Goal: Task Accomplishment & Management: Complete application form

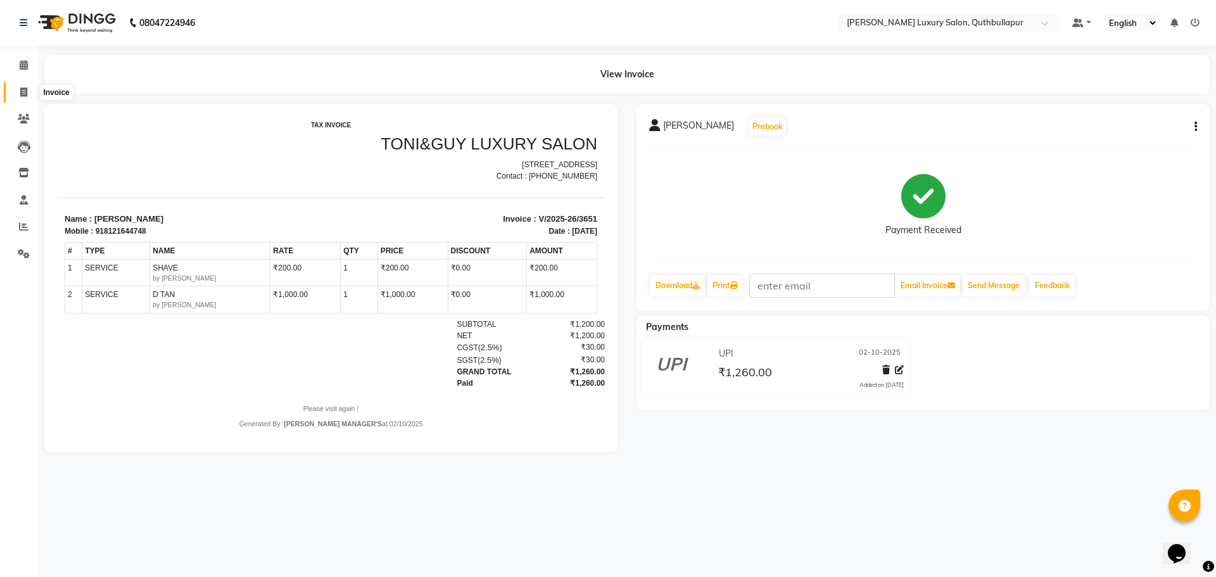
click at [22, 89] on icon at bounding box center [23, 92] width 7 height 10
select select "service"
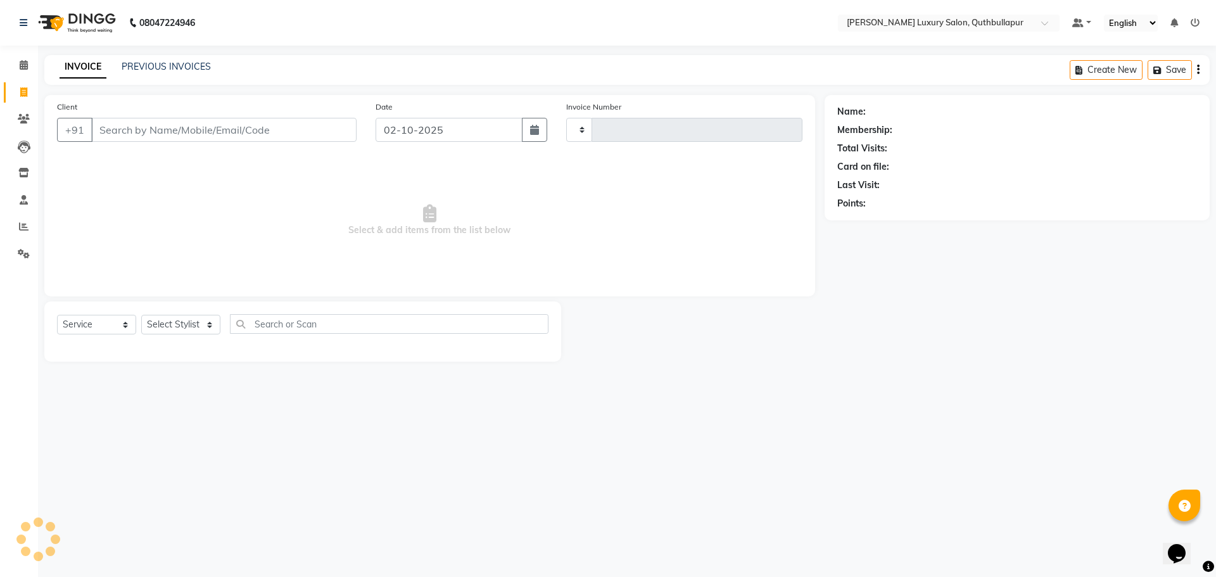
type input "3652"
select select "5816"
click at [134, 63] on link "PREVIOUS INVOICES" at bounding box center [166, 66] width 89 height 11
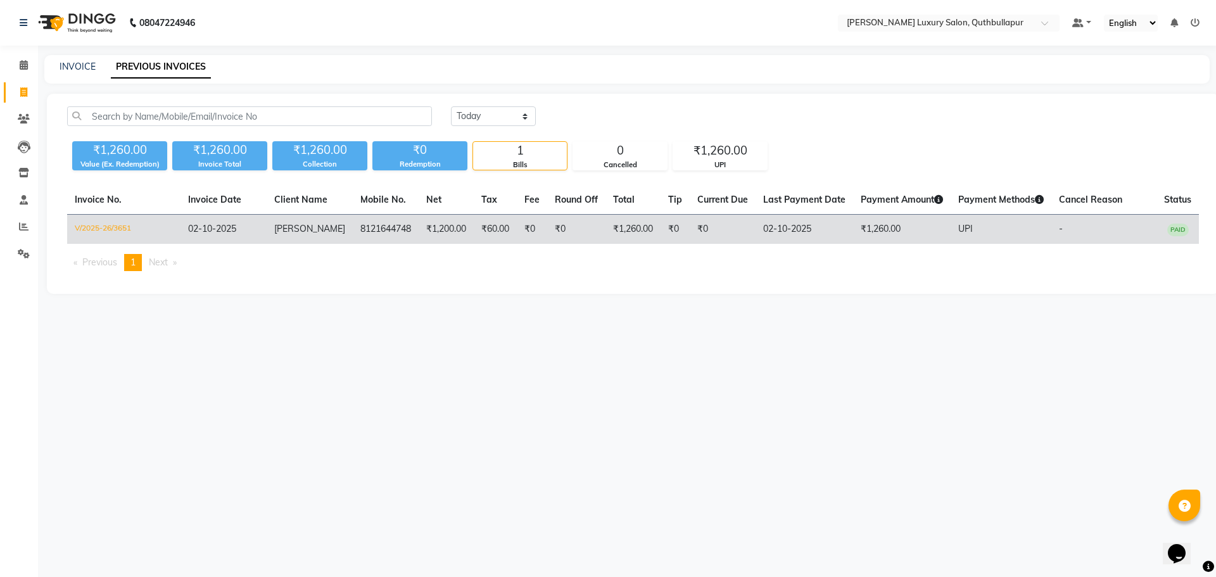
click at [379, 234] on td "8121644748" at bounding box center [386, 230] width 66 height 30
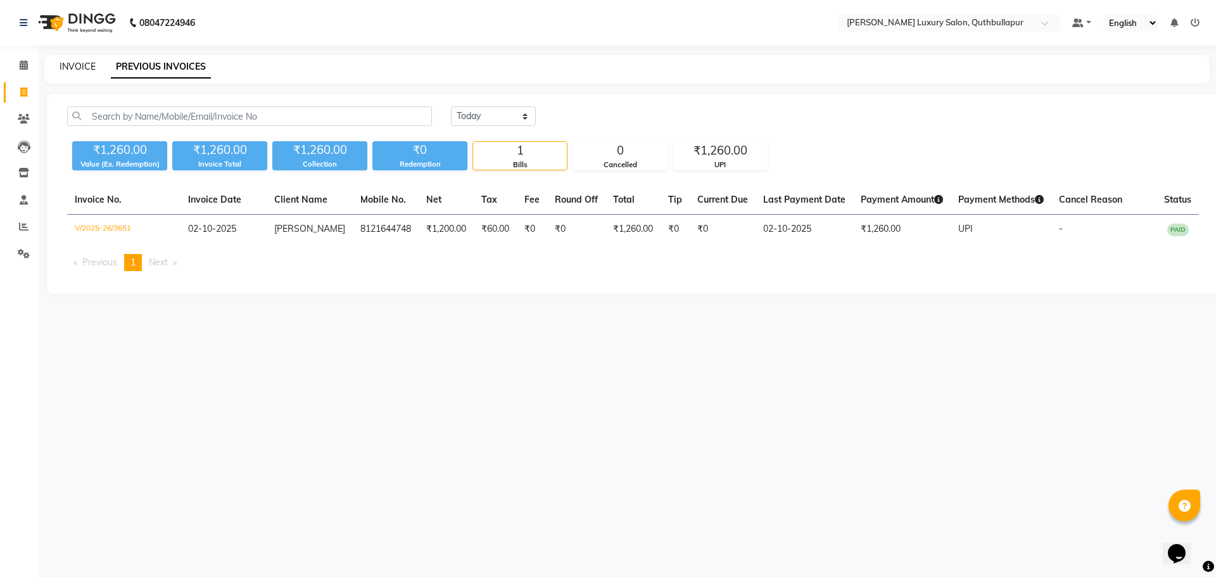
click at [84, 63] on link "INVOICE" at bounding box center [78, 66] width 36 height 11
select select "service"
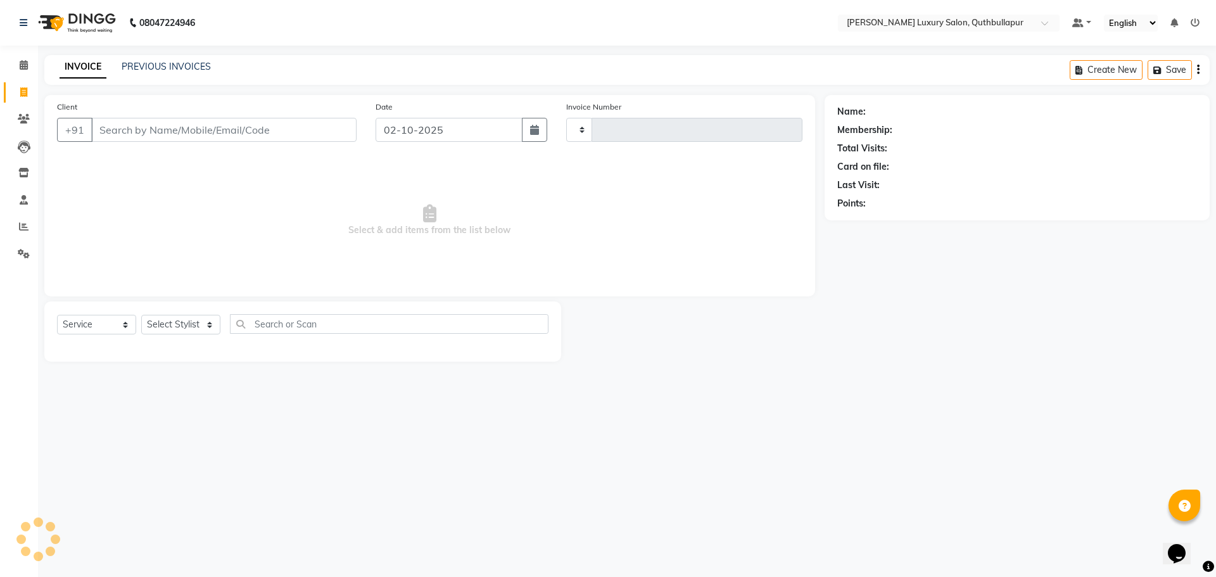
type input "3652"
select select "5816"
click at [191, 327] on select "Select Stylist AADIL SHAKE AHON ALI ARAVIND ARHAN ARHAN ARIF ARIF KPHB ARMAAN a…" at bounding box center [187, 325] width 92 height 20
select select "54513"
click at [141, 315] on select "Select Stylist AADIL SHAKE AHON ALI ARAVIND ARHAN ARHAN ARIF ARIF KPHB ARMAAN a…" at bounding box center [187, 325] width 92 height 20
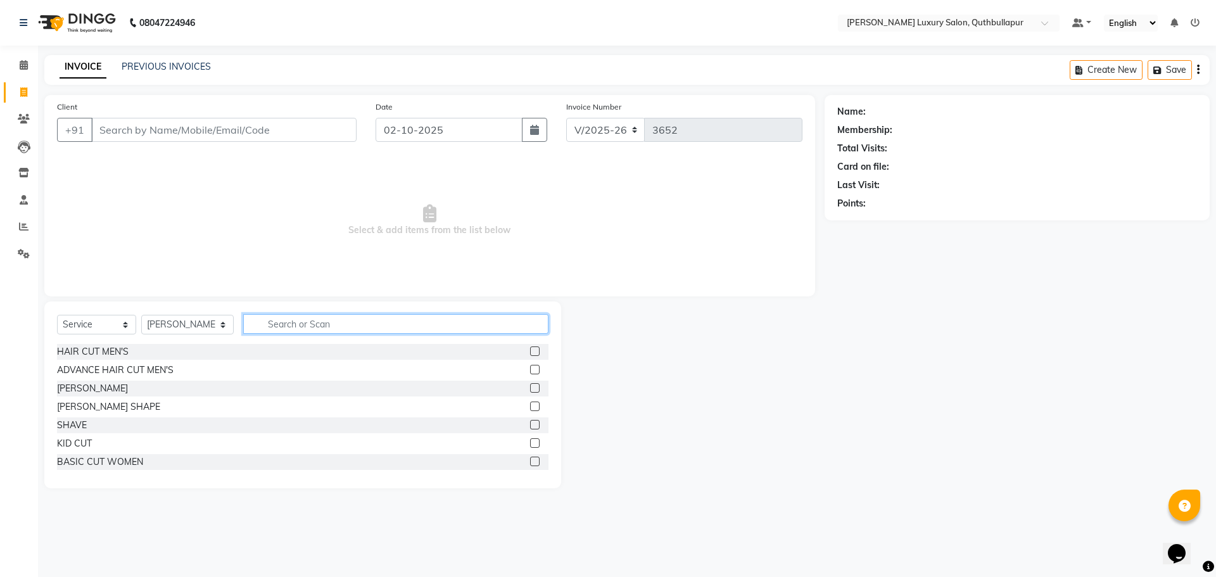
click at [357, 323] on input "text" at bounding box center [395, 324] width 305 height 20
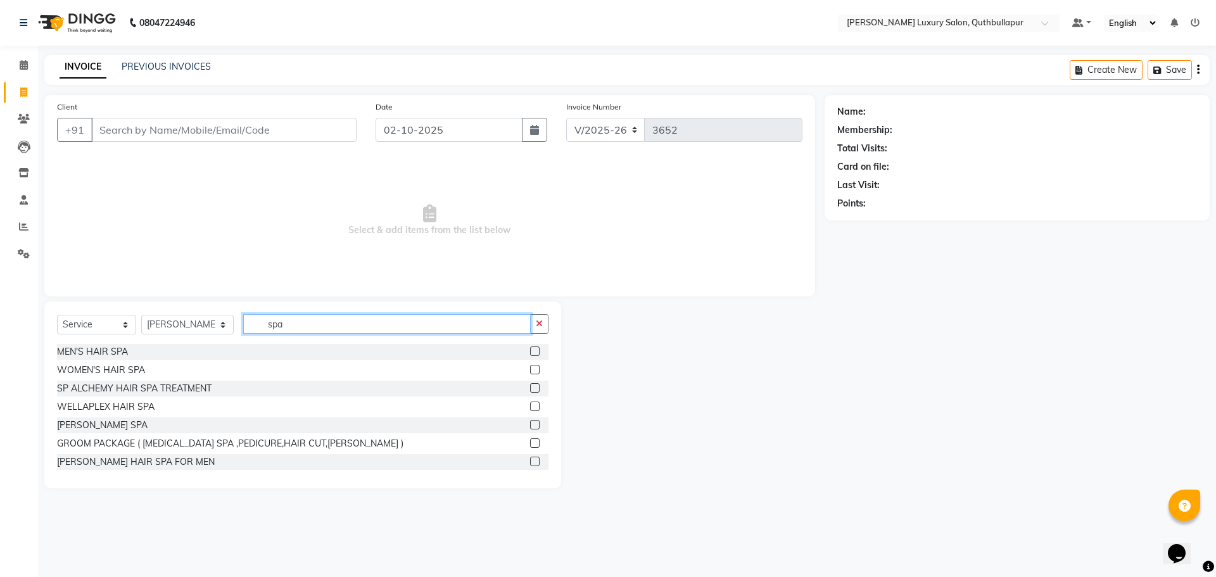
type input "spa"
click at [160, 395] on div "SP ALCHEMY HAIR SPA TREATMENT" at bounding box center [302, 389] width 491 height 16
click at [170, 384] on div "SP ALCHEMY HAIR SPA TREATMENT" at bounding box center [134, 388] width 155 height 13
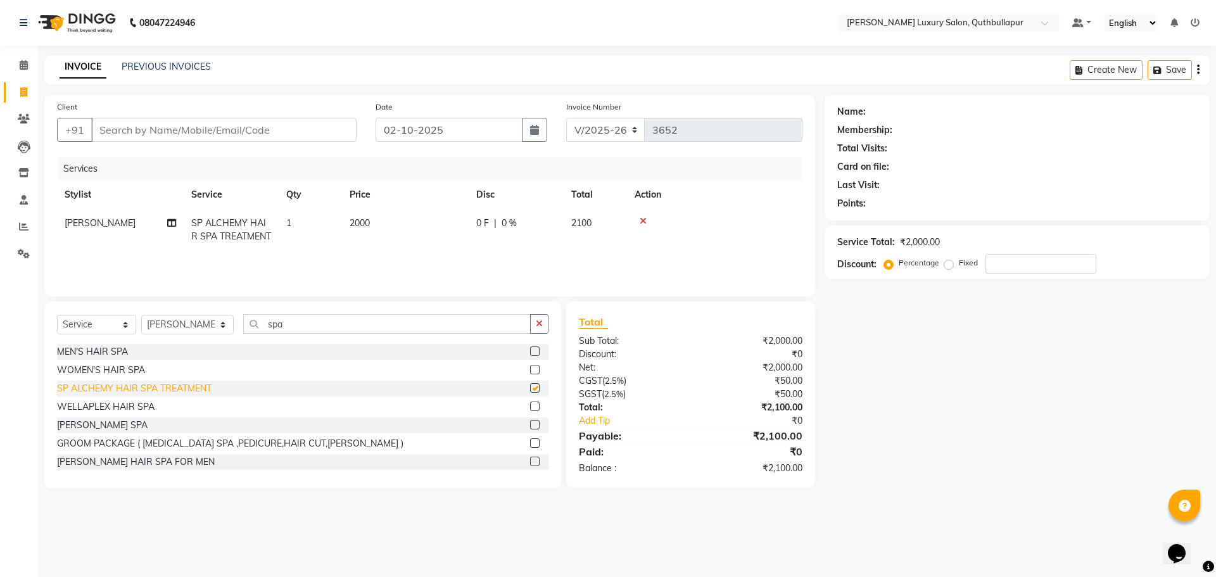
checkbox input "false"
drag, startPoint x: 389, startPoint y: 229, endPoint x: 397, endPoint y: 231, distance: 8.3
click at [392, 229] on td "2000" at bounding box center [405, 230] width 127 height 42
select select "54513"
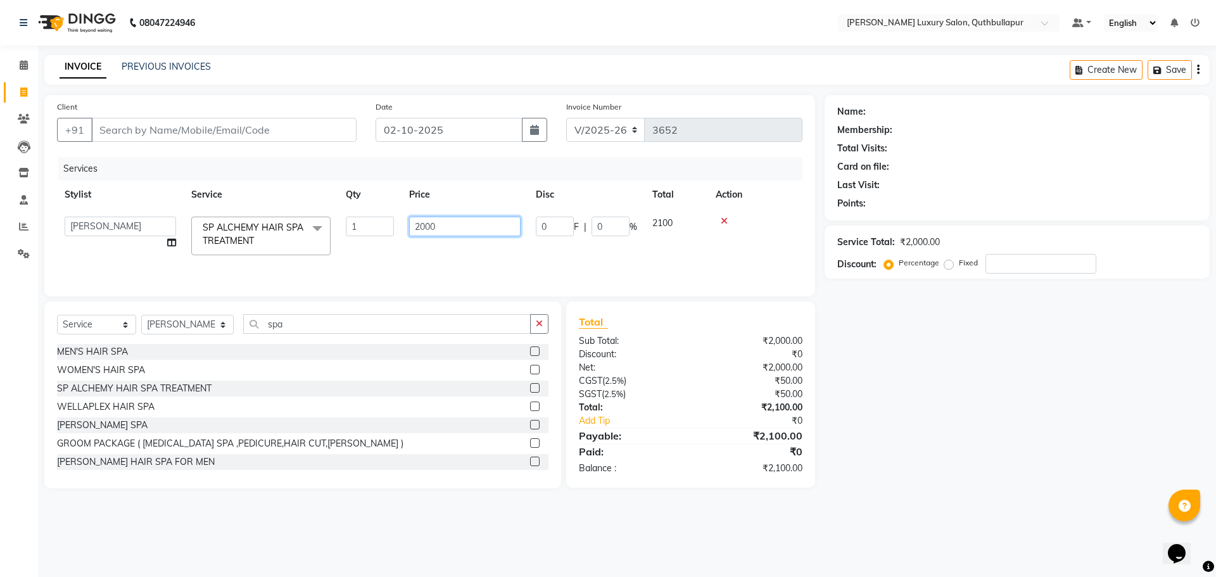
drag, startPoint x: 445, startPoint y: 228, endPoint x: 372, endPoint y: 220, distance: 73.3
click at [388, 223] on tr "AADIL SHAKE AHON ALI ARAVIND ARHAN ARHAN ARIF ARIF KPHB ARMAAN ashu AYAN CHANCH…" at bounding box center [429, 236] width 745 height 54
type input "3500"
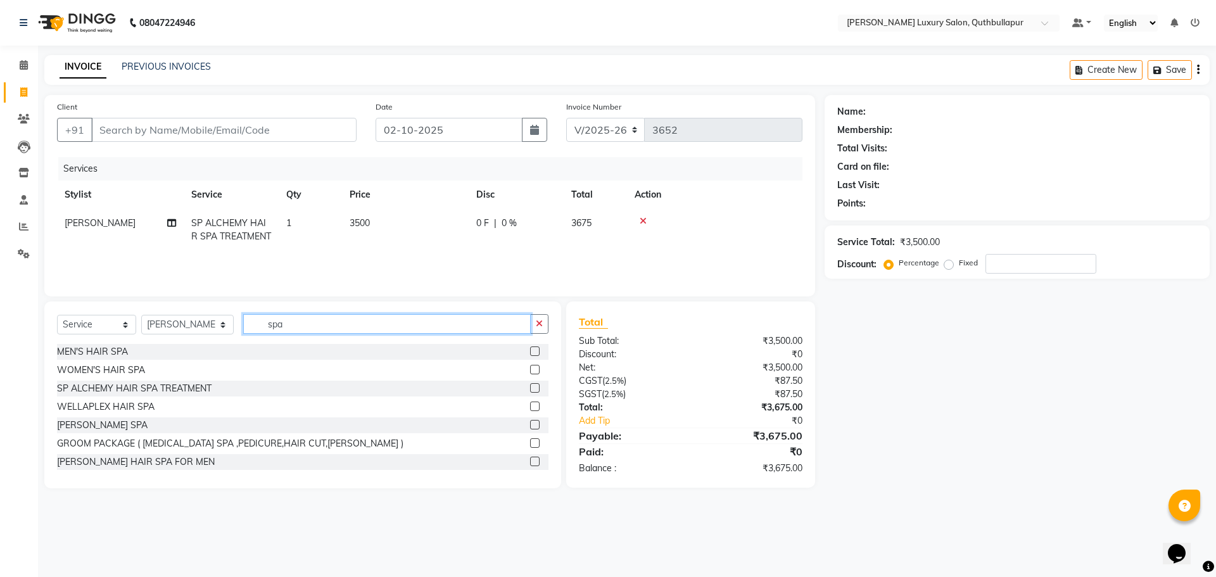
click at [529, 324] on input "spa" at bounding box center [387, 324] width 288 height 20
click at [538, 325] on icon "button" at bounding box center [539, 323] width 7 height 9
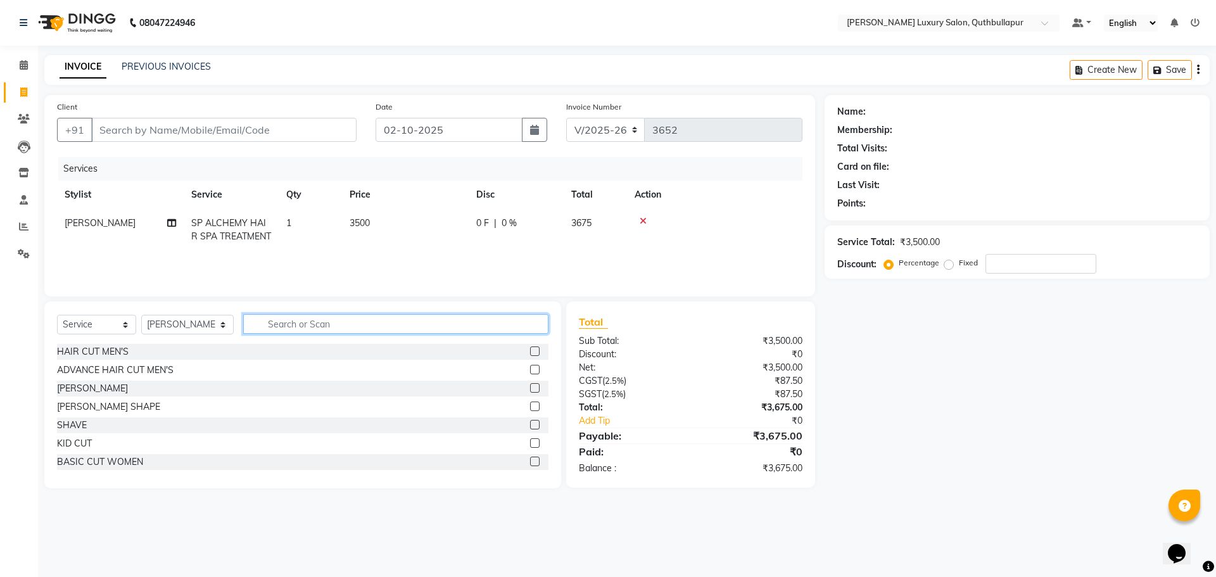
click at [409, 327] on input "text" at bounding box center [395, 324] width 305 height 20
type input "v"
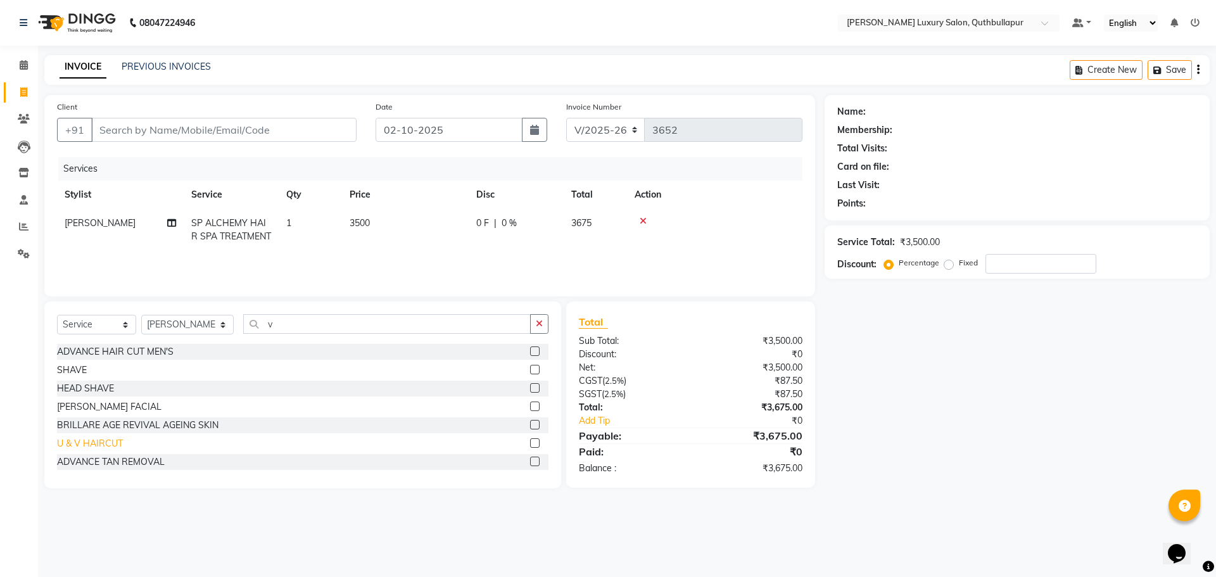
click at [84, 446] on div "U & V HAIRCUT" at bounding box center [90, 443] width 66 height 13
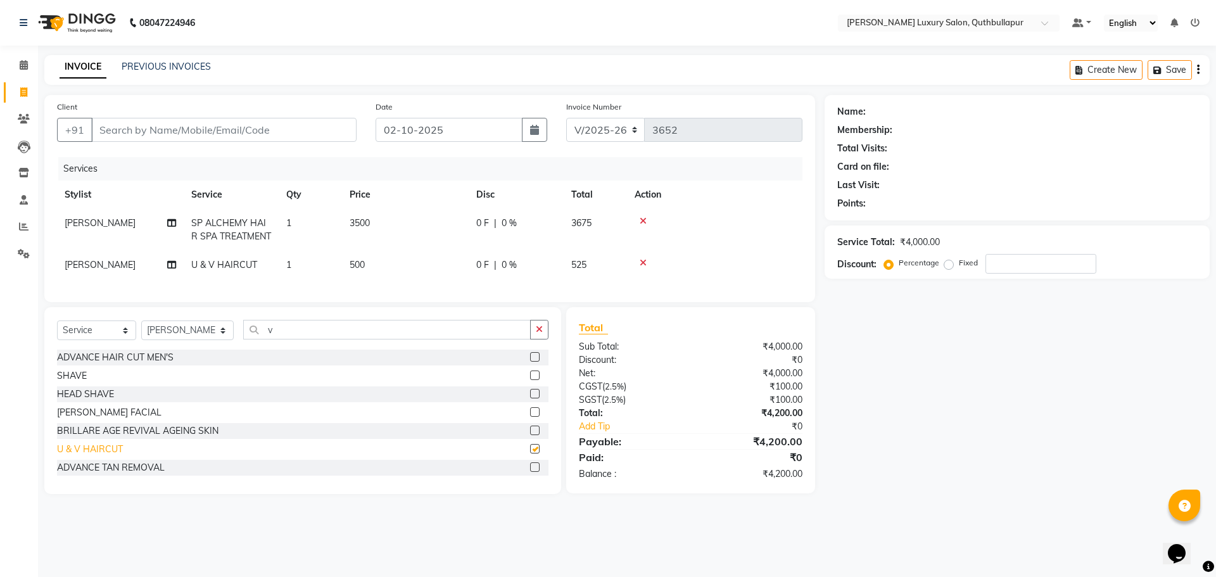
checkbox input "false"
click at [308, 140] on input "Client" at bounding box center [223, 130] width 265 height 24
type input "7"
type input "0"
type input "7842330230"
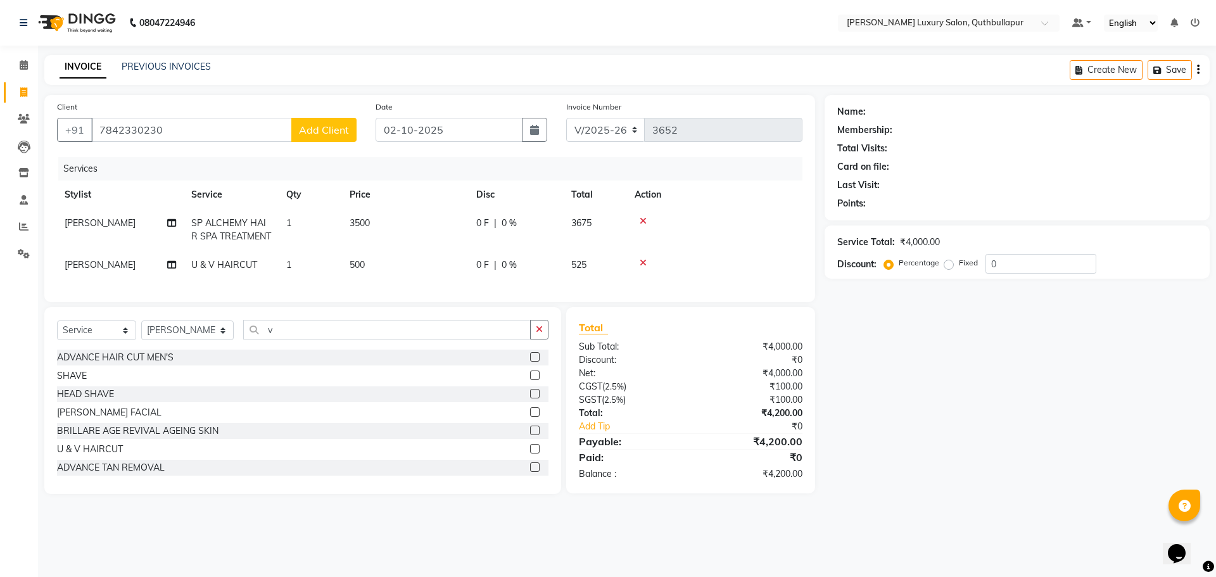
click at [308, 140] on button "Add Client" at bounding box center [323, 130] width 65 height 24
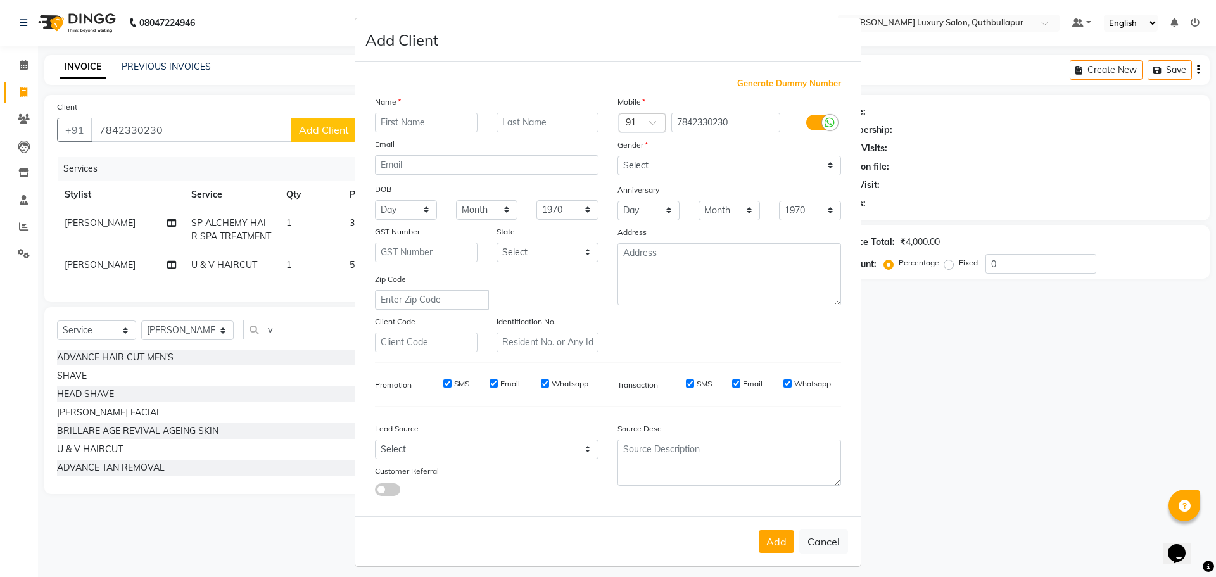
click at [391, 130] on input "text" at bounding box center [426, 123] width 103 height 20
type input "ani"
click at [652, 178] on div "Mobile Country Code × 91 7842330230 Gender Select Male Female Other Prefer Not …" at bounding box center [729, 223] width 243 height 257
click at [652, 163] on select "Select Male Female Other Prefer Not To Say" at bounding box center [730, 166] width 224 height 20
select select "female"
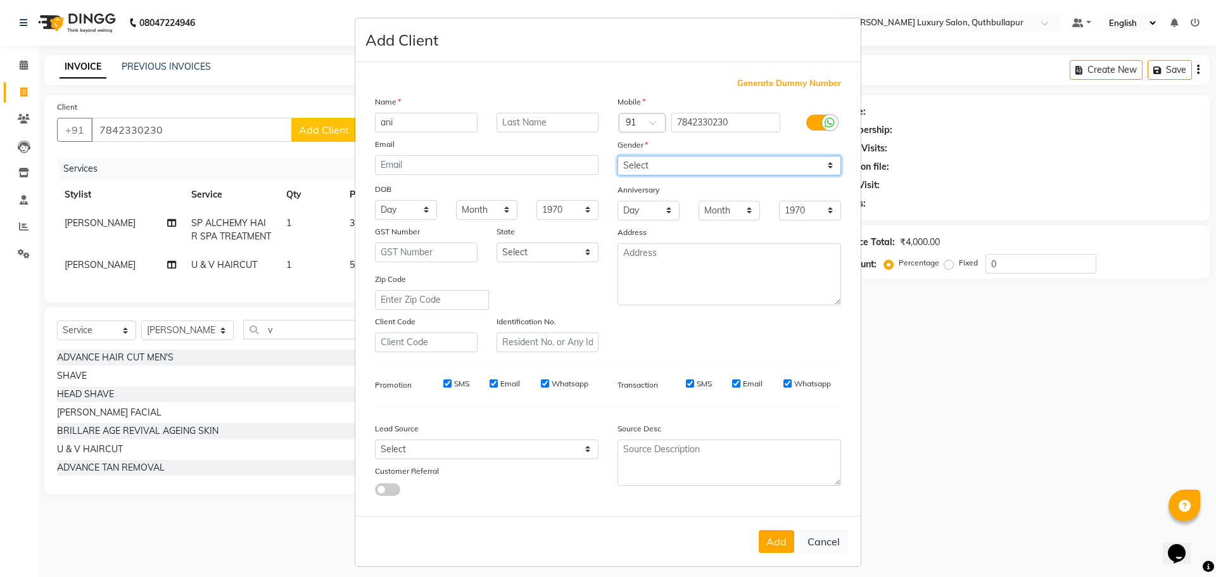
click at [618, 156] on select "Select Male Female Other Prefer Not To Say" at bounding box center [730, 166] width 224 height 20
click at [777, 548] on button "Add" at bounding box center [776, 541] width 35 height 23
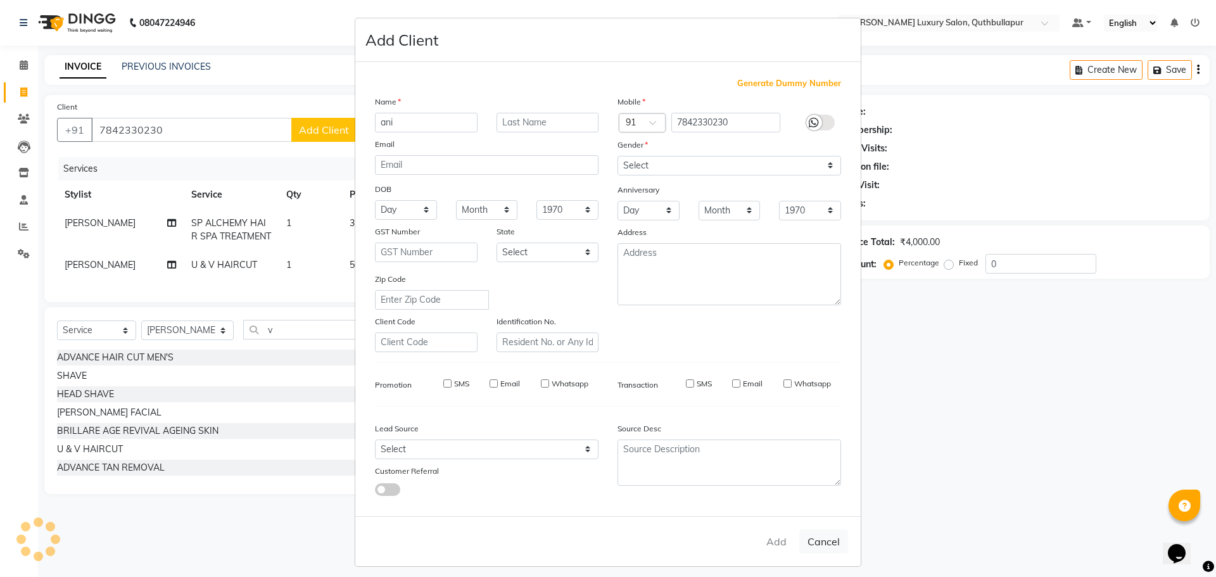
select select
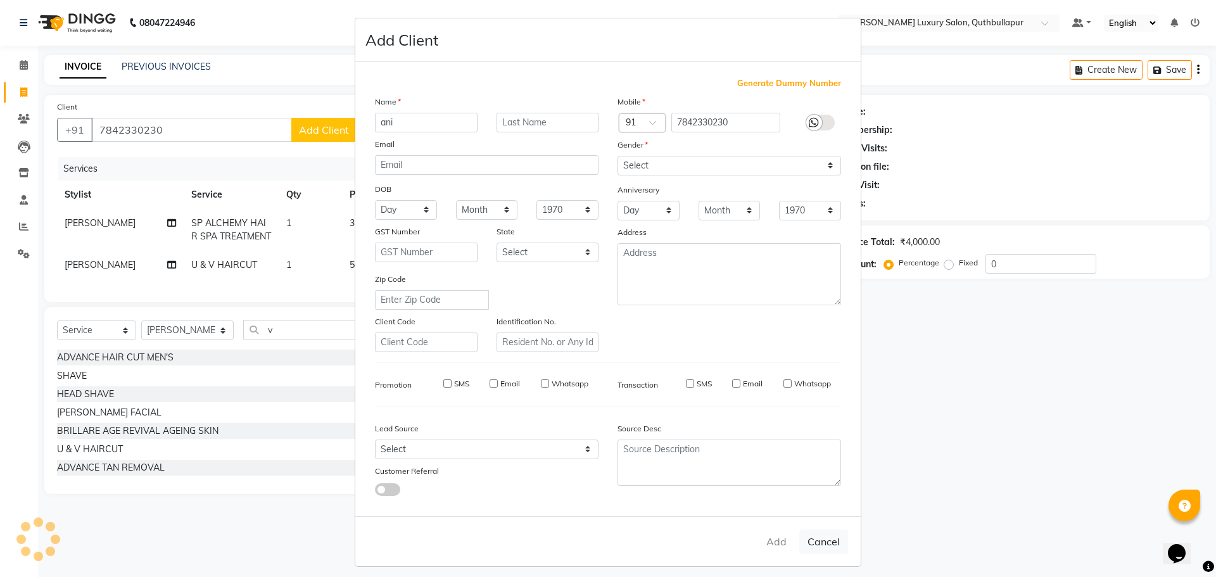
select select
checkbox input "false"
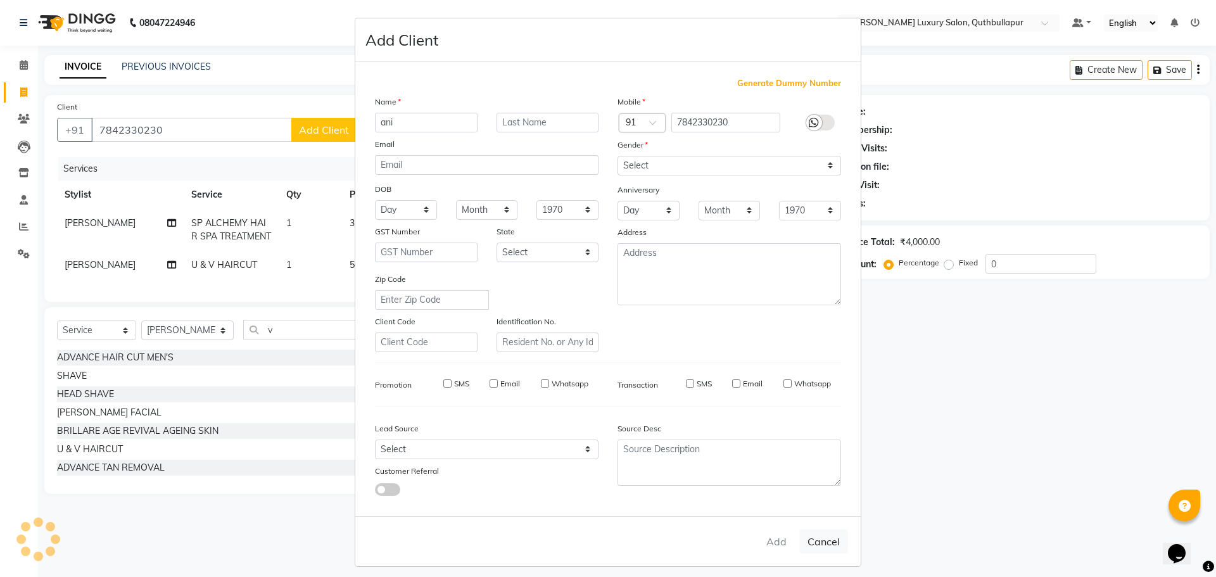
checkbox input "false"
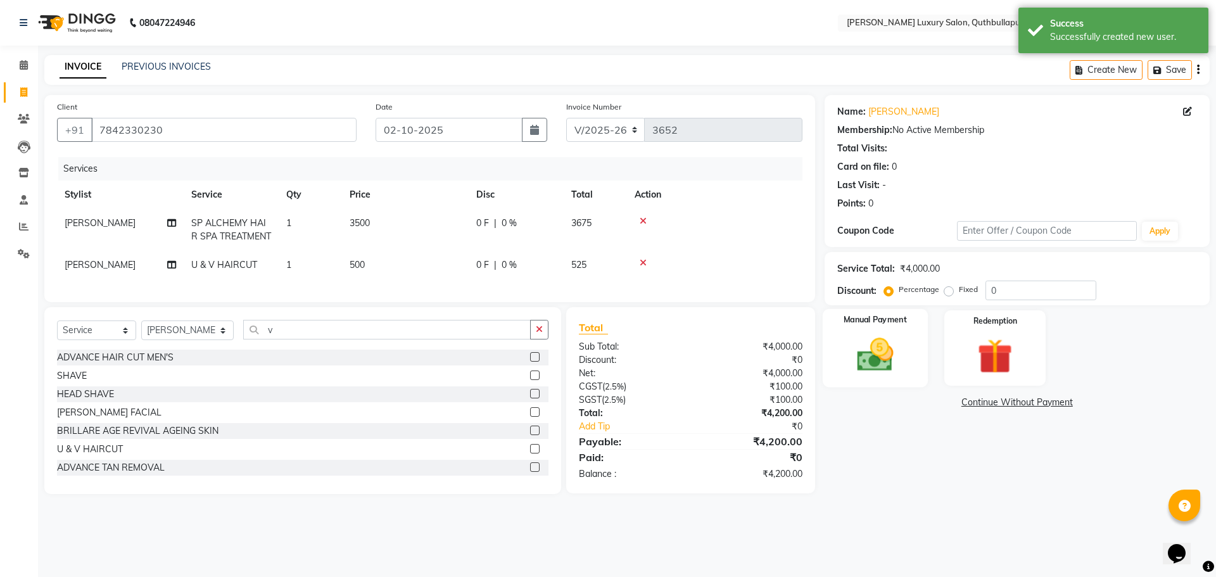
click at [871, 341] on img at bounding box center [875, 355] width 59 height 42
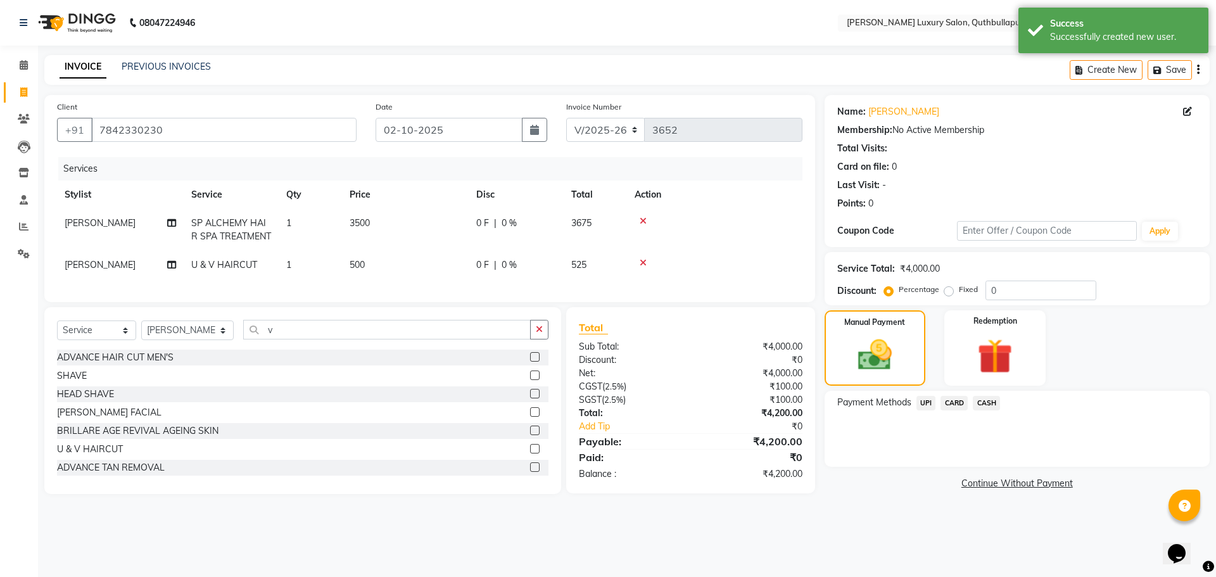
click at [954, 407] on span "CARD" at bounding box center [954, 403] width 27 height 15
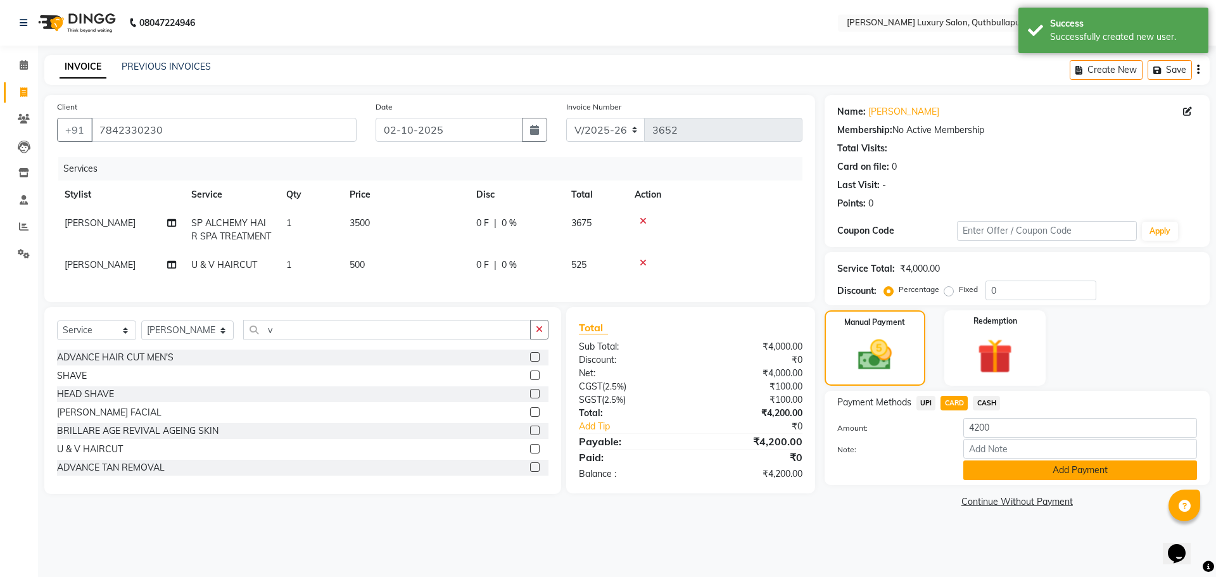
click at [1009, 476] on button "Add Payment" at bounding box center [1080, 470] width 234 height 20
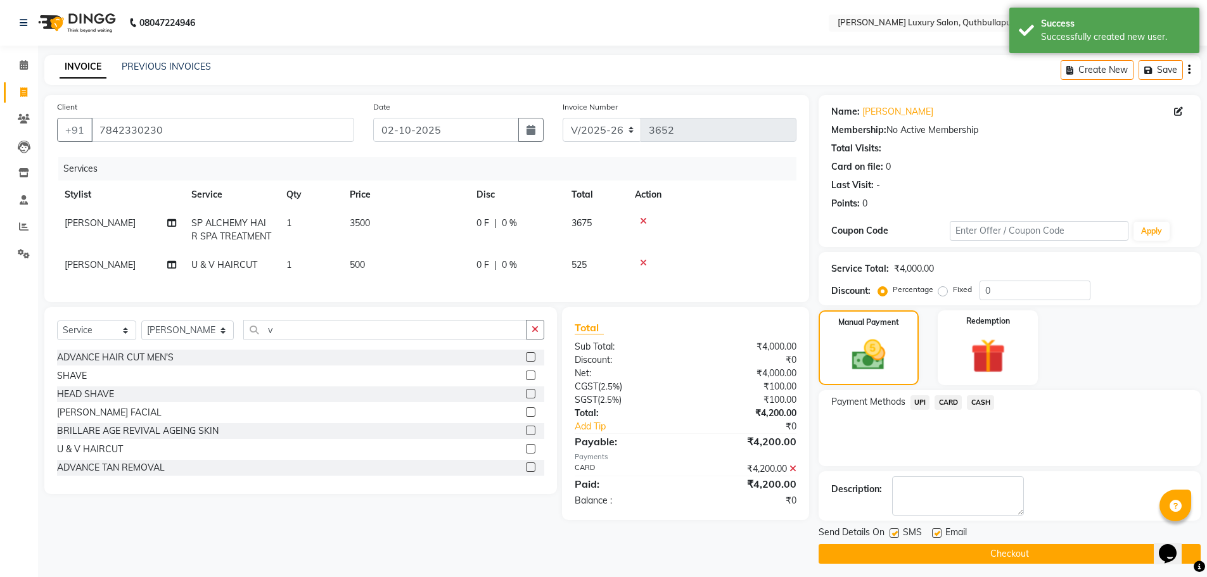
click at [1018, 554] on button "Checkout" at bounding box center [1009, 554] width 382 height 20
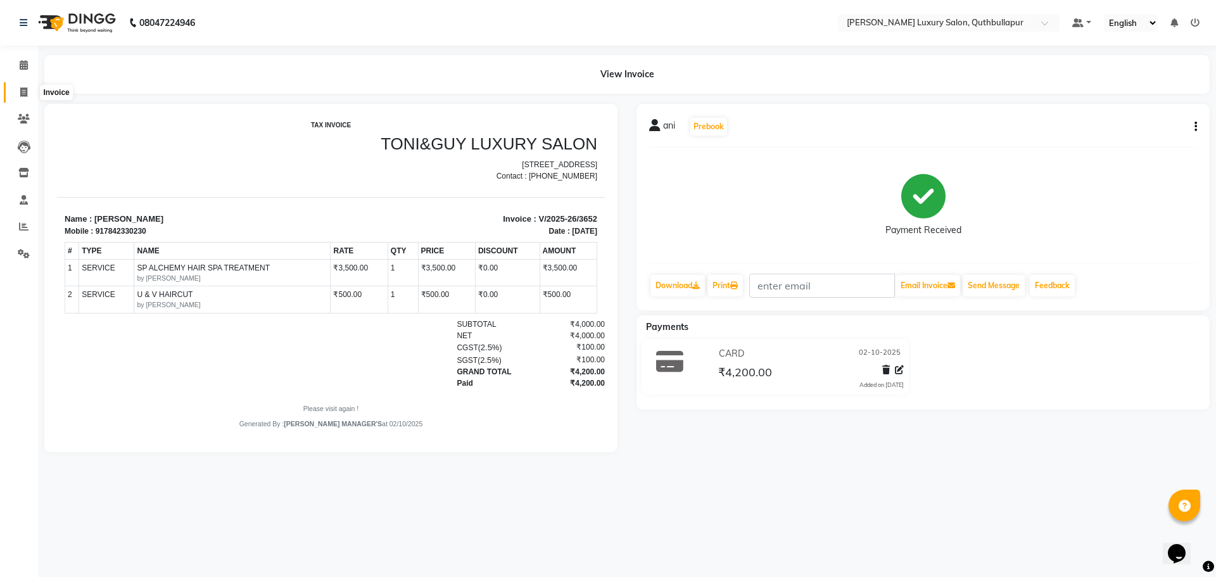
click at [29, 86] on span at bounding box center [24, 93] width 22 height 15
select select "5816"
select select "service"
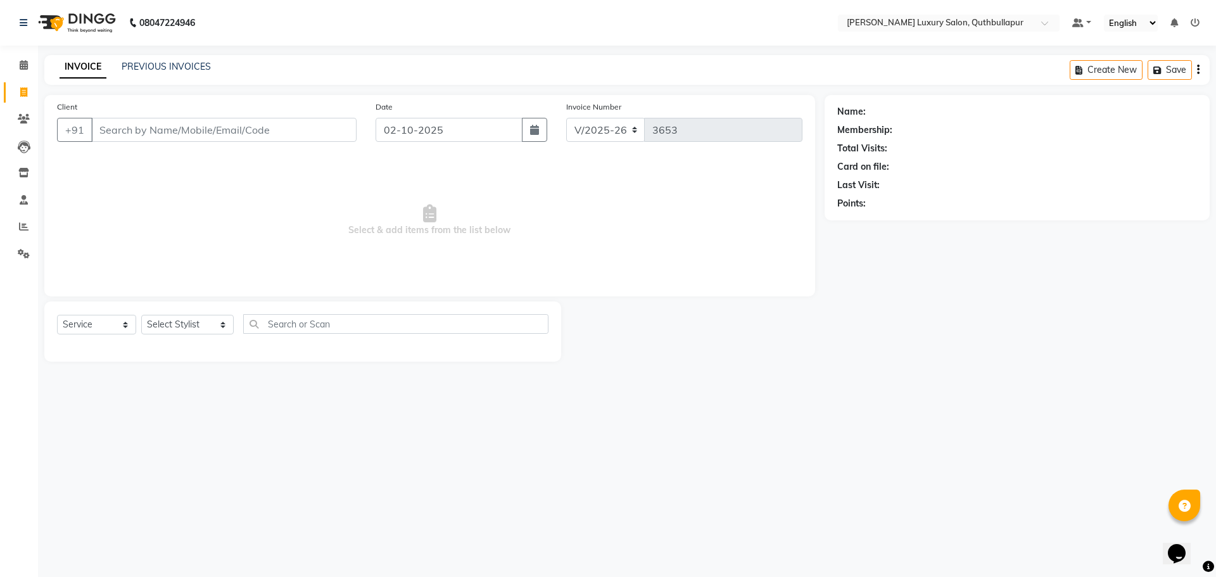
click at [185, 58] on div "INVOICE PREVIOUS INVOICES Create New Save" at bounding box center [626, 70] width 1165 height 30
click at [184, 63] on link "PREVIOUS INVOICES" at bounding box center [166, 66] width 89 height 11
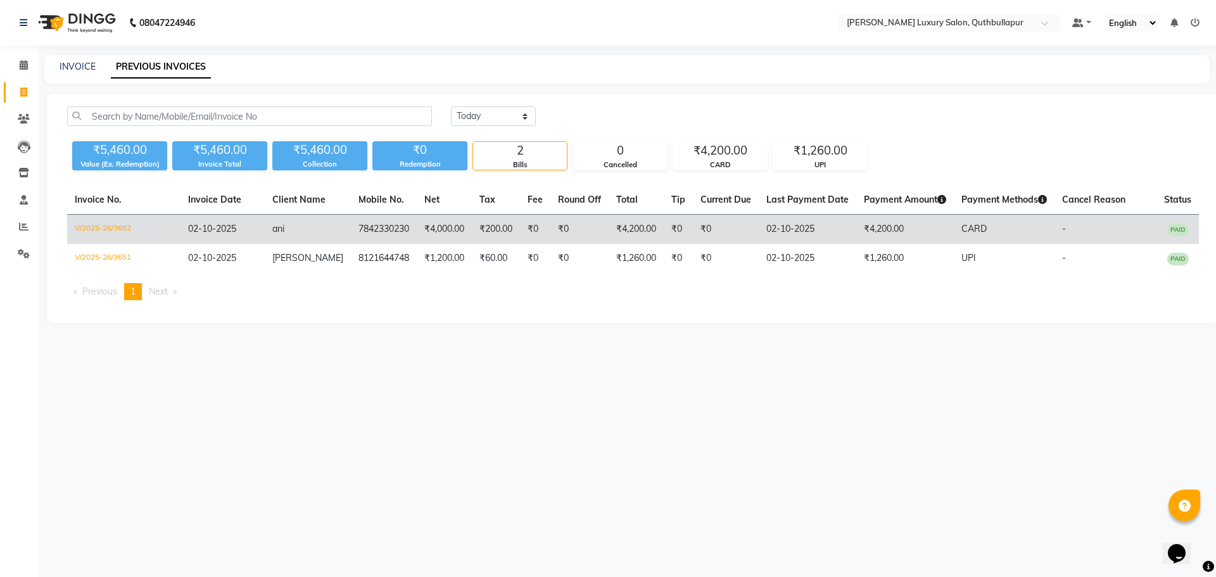
click at [389, 227] on td "7842330230" at bounding box center [384, 230] width 66 height 30
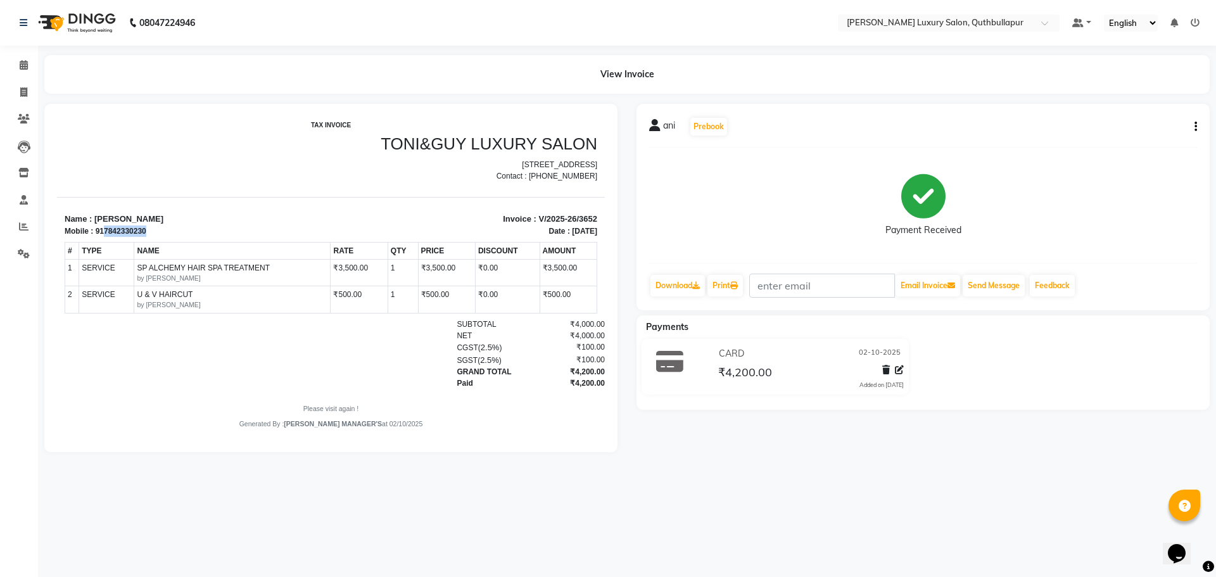
drag, startPoint x: 105, startPoint y: 239, endPoint x: 163, endPoint y: 242, distance: 59.0
click at [158, 237] on div "Mobile : 917842330230" at bounding box center [194, 230] width 259 height 11
copy div "7842330230"
click at [24, 92] on icon at bounding box center [23, 92] width 7 height 10
select select "5816"
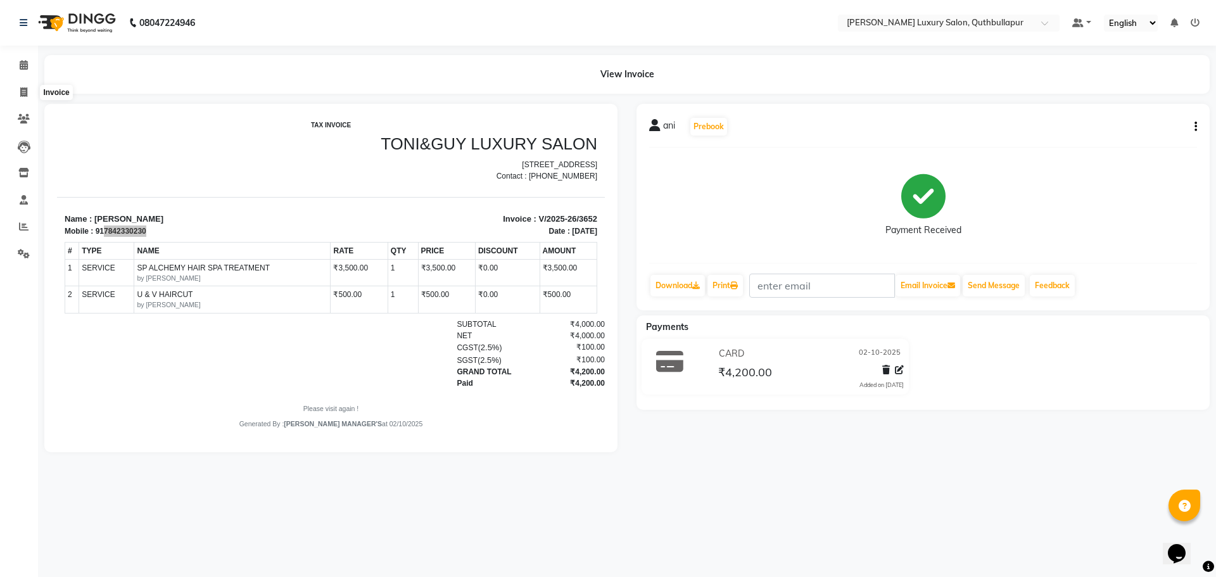
select select "service"
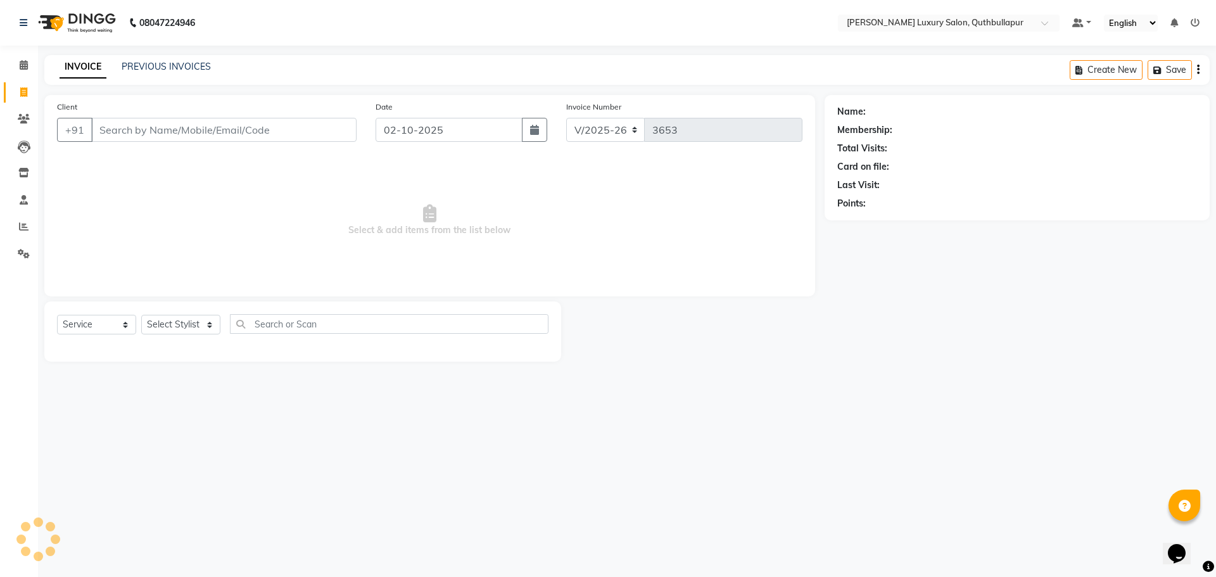
click at [153, 130] on input "Client" at bounding box center [223, 130] width 265 height 24
type input "7842330230"
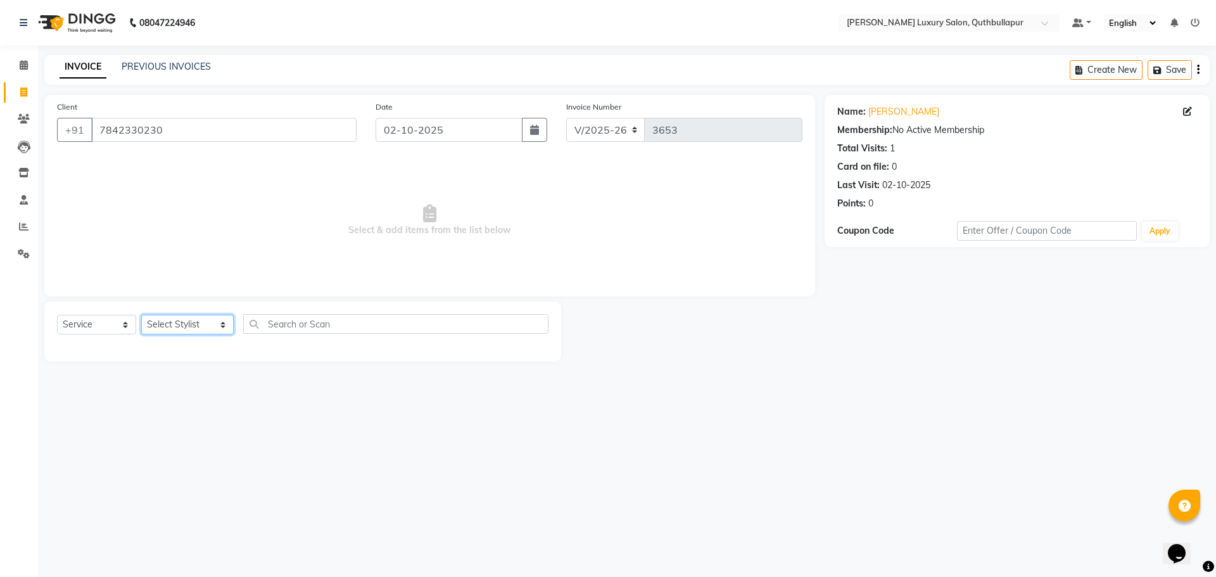
click at [175, 316] on select "Select Stylist AADIL SHAKE AHON ALI ARAVIND ARHAN ARHAN ARIF ARIF KPHB ARMAAN a…" at bounding box center [187, 325] width 92 height 20
select select "75082"
click at [141, 315] on select "Select Stylist AADIL SHAKE AHON ALI ARAVIND ARHAN ARHAN ARIF ARIF KPHB ARMAAN a…" at bounding box center [187, 325] width 92 height 20
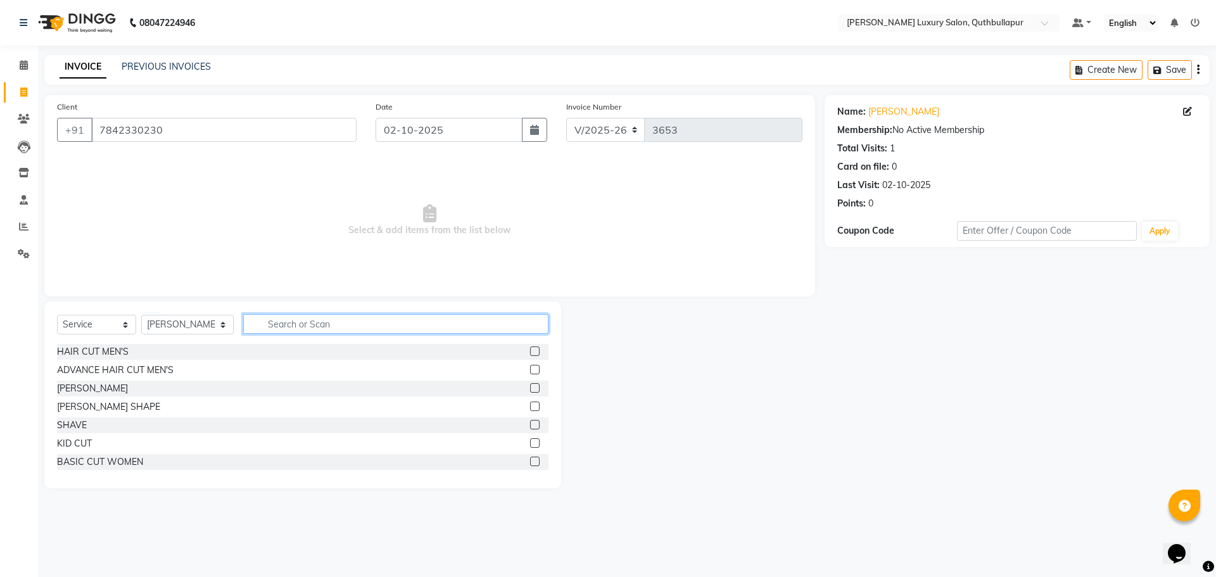
click at [290, 324] on input "text" at bounding box center [395, 324] width 305 height 20
type input "c"
type input "CLEA"
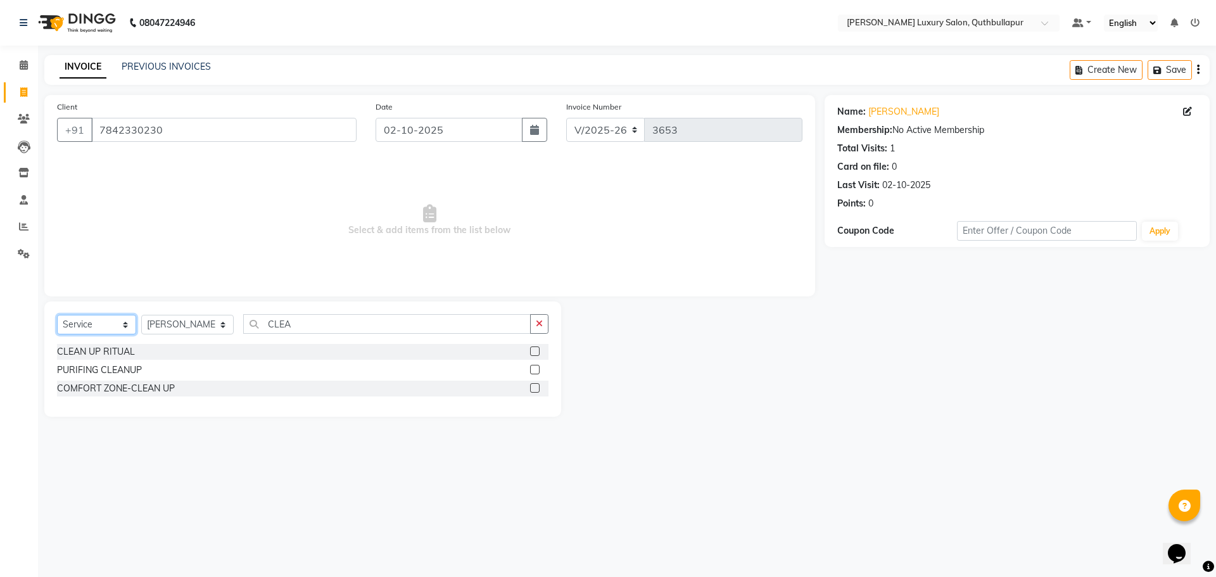
click at [101, 325] on select "Select Service Product Membership Package Voucher Prepaid Gift Card" at bounding box center [96, 325] width 79 height 20
click at [57, 315] on select "Select Service Product Membership Package Voucher Prepaid Gift Card" at bounding box center [96, 325] width 79 height 20
click at [122, 314] on div "Select Service Product Membership Package Voucher Prepaid Gift Card Select Styl…" at bounding box center [302, 329] width 491 height 30
select select "product"
click at [57, 315] on select "Select Service Product Membership Package Voucher Prepaid Gift Card" at bounding box center [96, 325] width 79 height 20
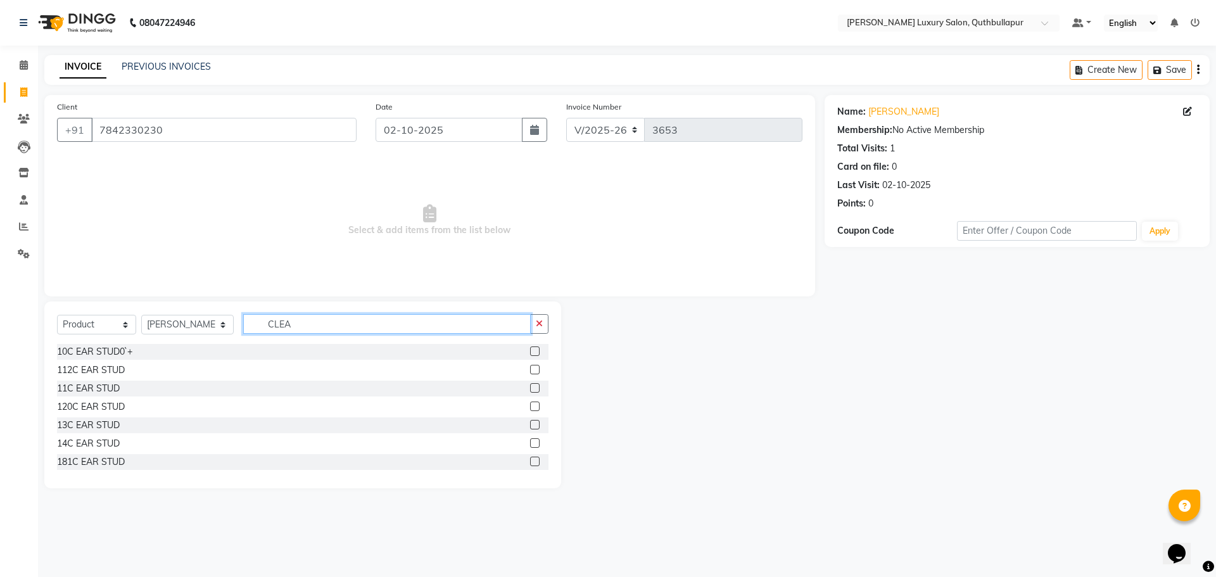
click at [279, 325] on input "CLEA" at bounding box center [387, 324] width 288 height 20
type input "30"
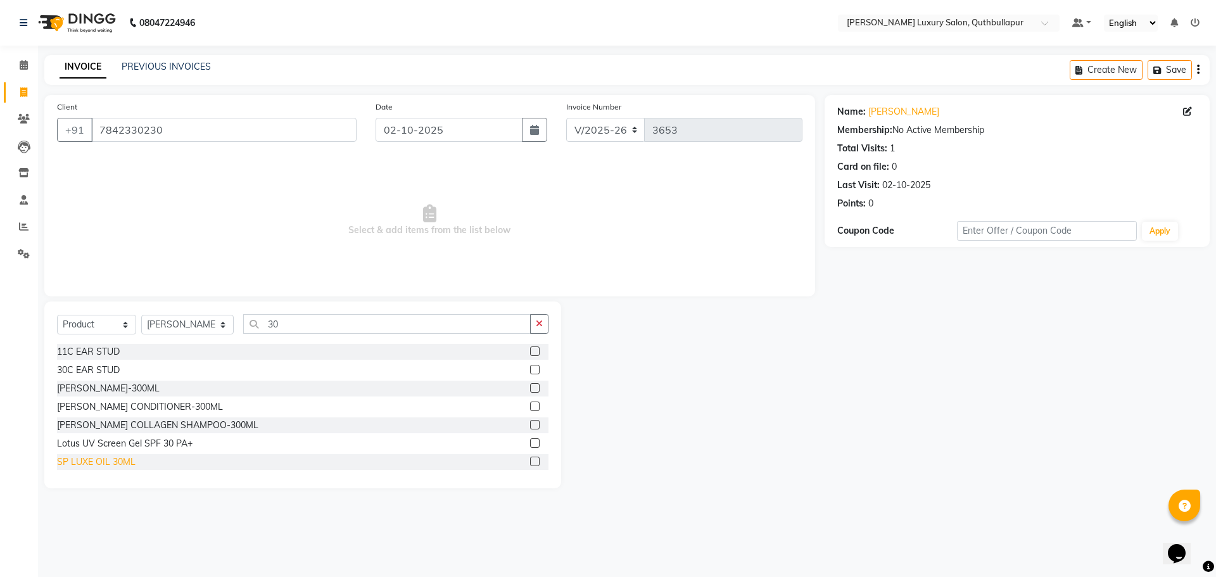
click at [108, 456] on div "SP LUXE OIL 30ML" at bounding box center [96, 461] width 79 height 13
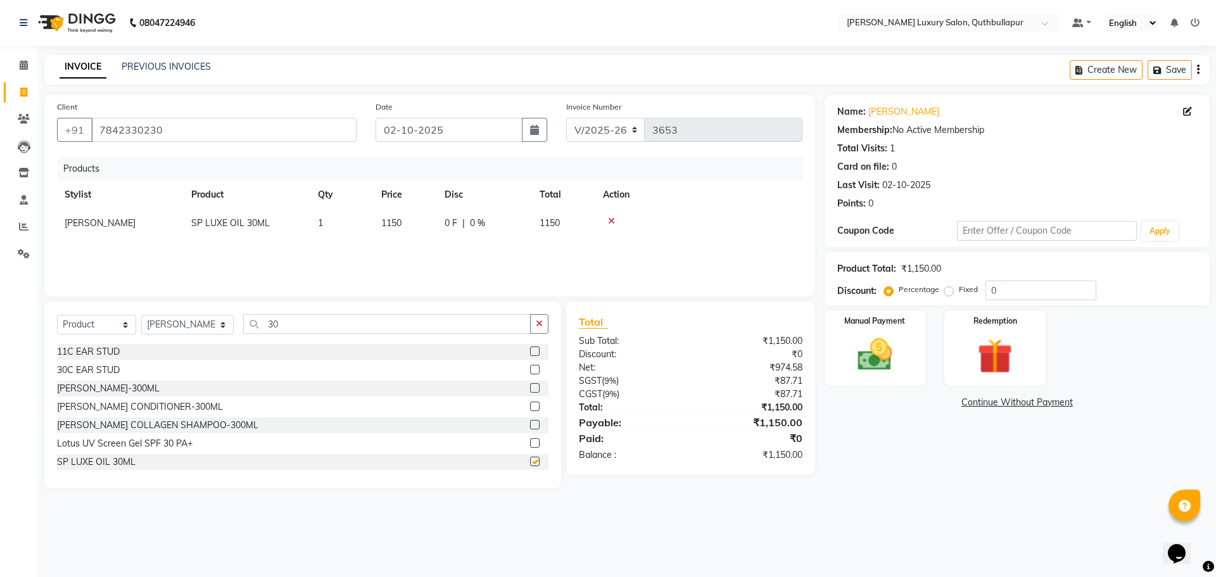
checkbox input "false"
click at [414, 220] on td "1150" at bounding box center [405, 223] width 63 height 29
select select "75082"
drag, startPoint x: 431, startPoint y: 226, endPoint x: 380, endPoint y: 224, distance: 51.3
click at [382, 224] on td "1150" at bounding box center [405, 226] width 63 height 35
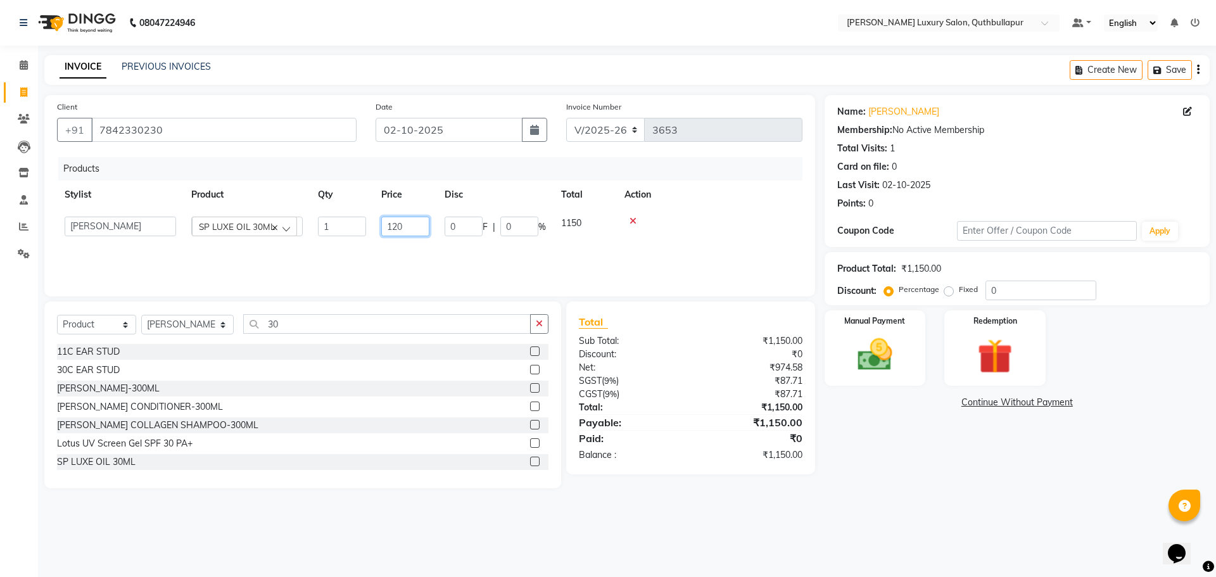
type input "1200"
click at [538, 326] on icon "button" at bounding box center [539, 323] width 7 height 9
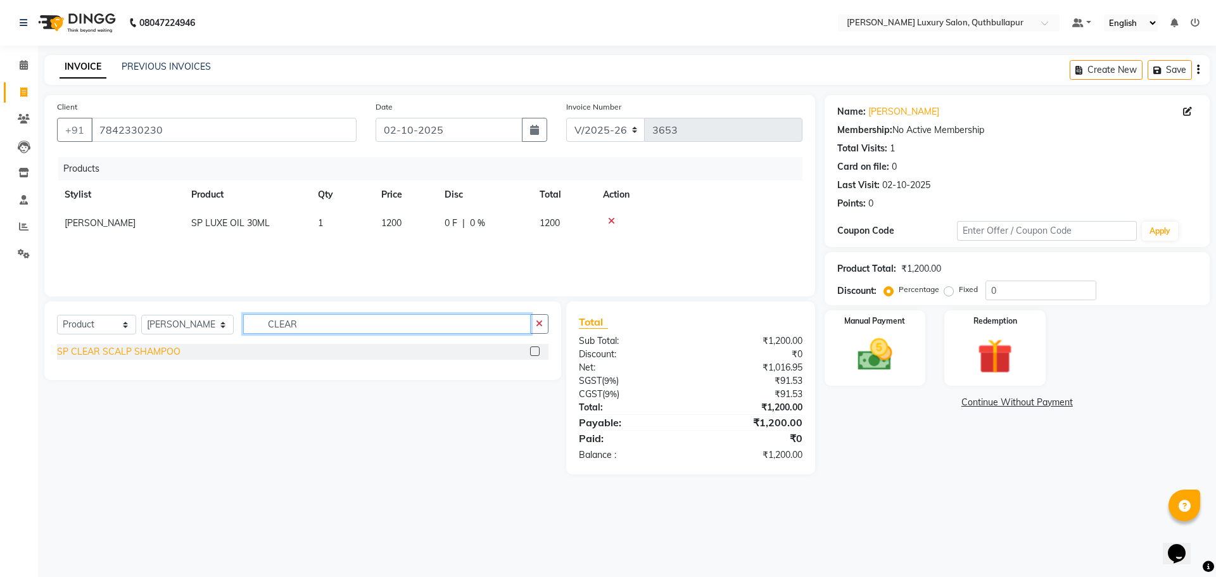
type input "CLEAR"
click at [109, 355] on div "SP CLEAR SCALP SHAMPOO" at bounding box center [119, 351] width 124 height 13
checkbox input "false"
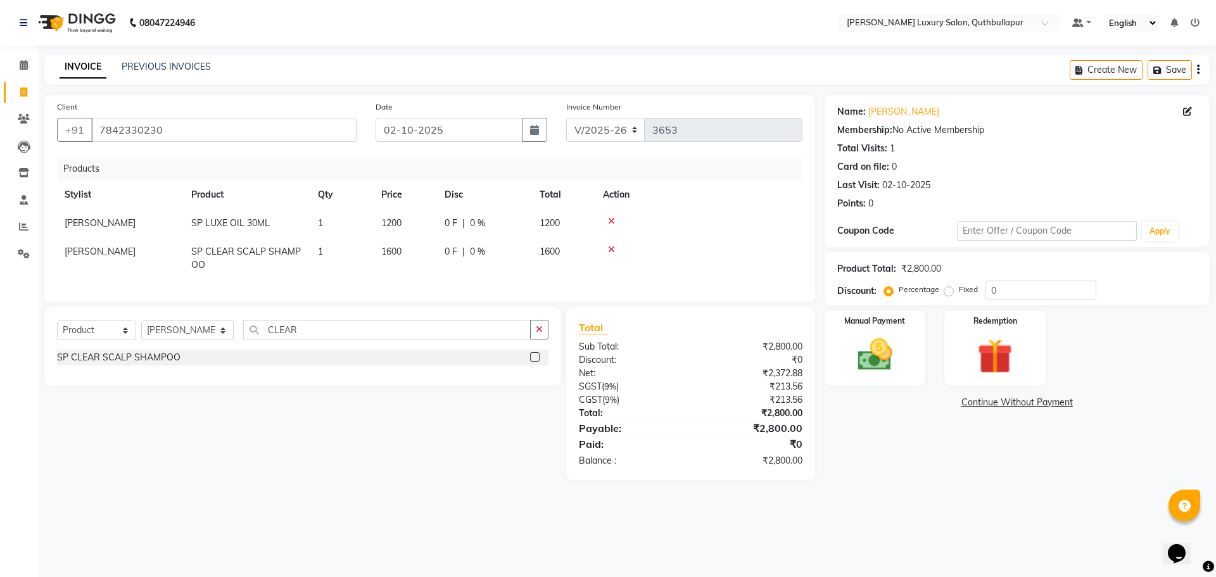
click at [407, 249] on td "1600" at bounding box center [405, 259] width 63 height 42
select select "75082"
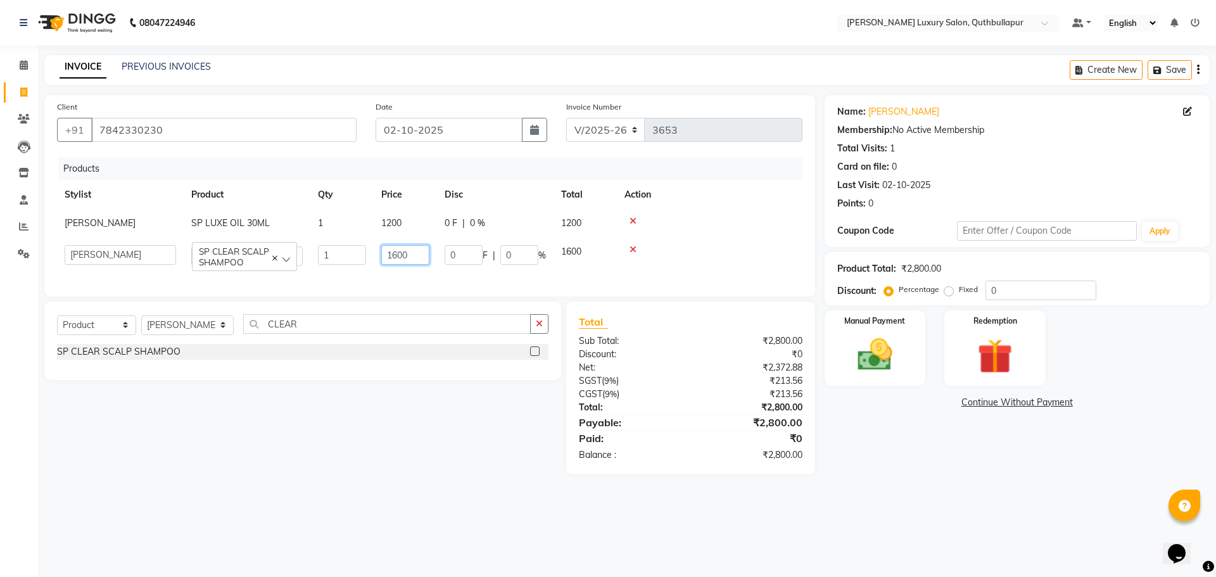
drag, startPoint x: 421, startPoint y: 255, endPoint x: 367, endPoint y: 251, distance: 53.3
click at [367, 251] on tr "AADIL SHAKE AHON ALI ARAVIND ARHAN ARHAN ARIF ARIF KPHB ARMAAN ashu AYAN CHANCH…" at bounding box center [429, 256] width 745 height 36
type input "1800"
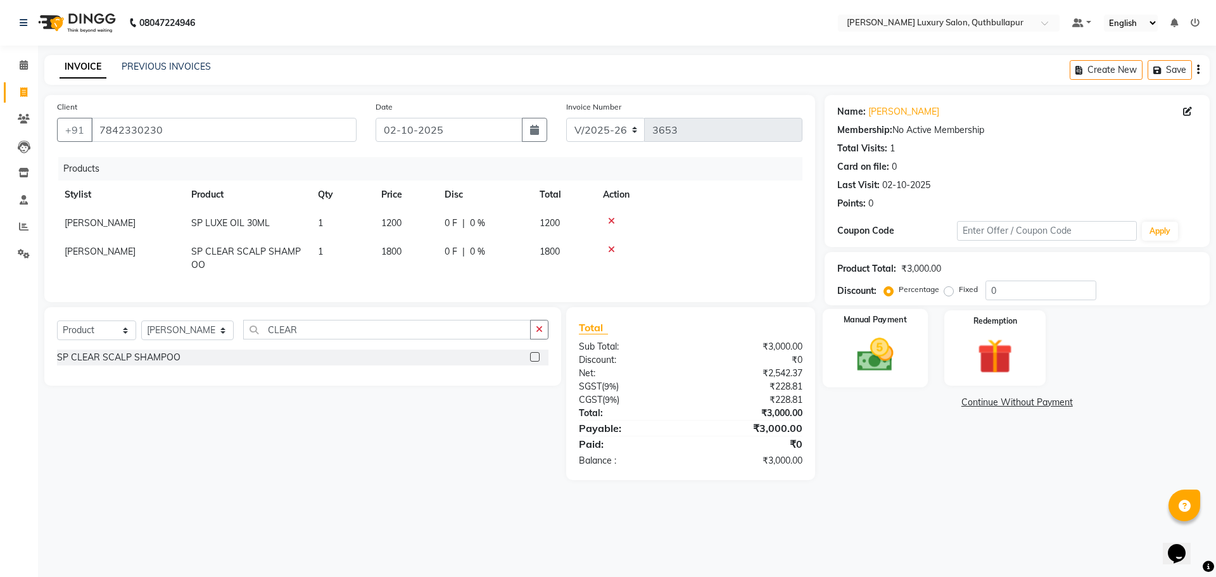
click at [891, 360] on img at bounding box center [875, 355] width 59 height 42
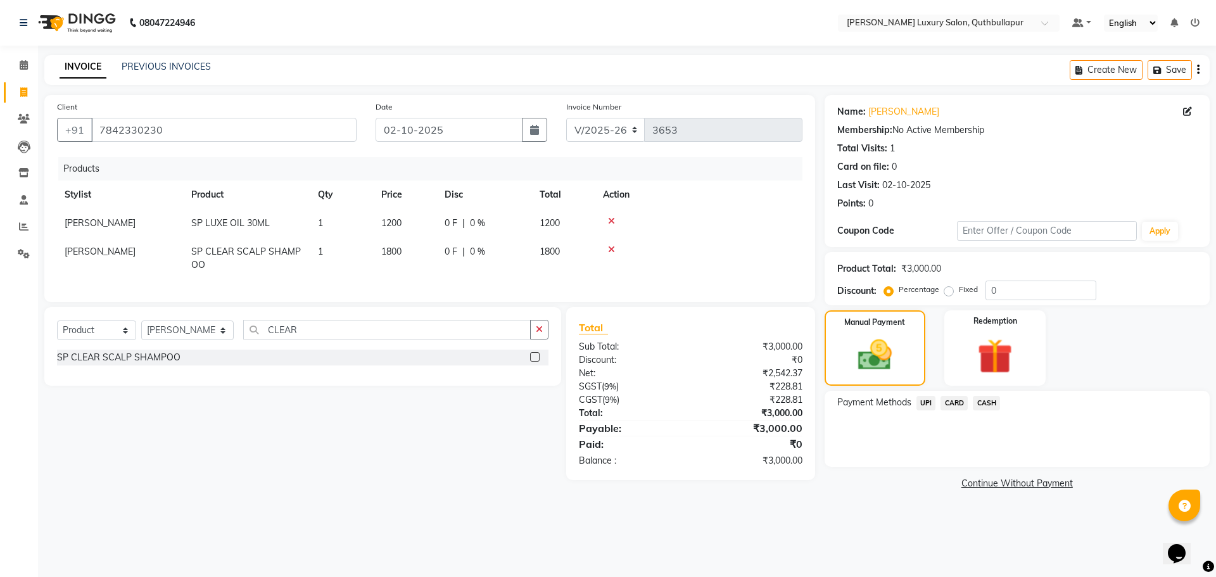
click at [926, 407] on span "UPI" at bounding box center [926, 403] width 20 height 15
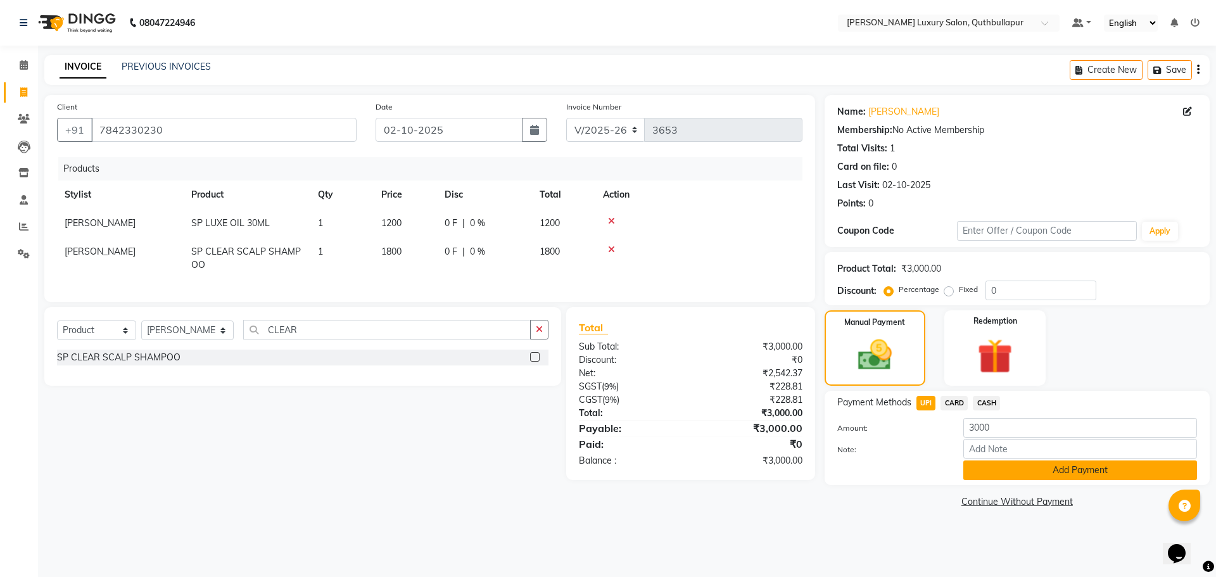
click at [1030, 473] on button "Add Payment" at bounding box center [1080, 470] width 234 height 20
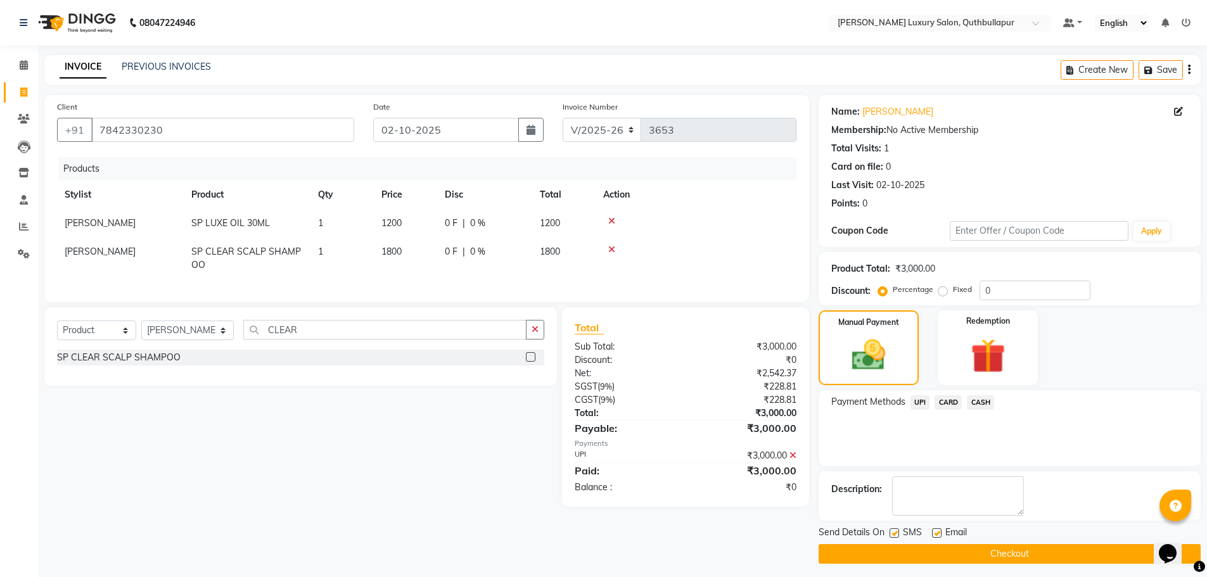
click at [1038, 559] on button "Checkout" at bounding box center [1009, 554] width 382 height 20
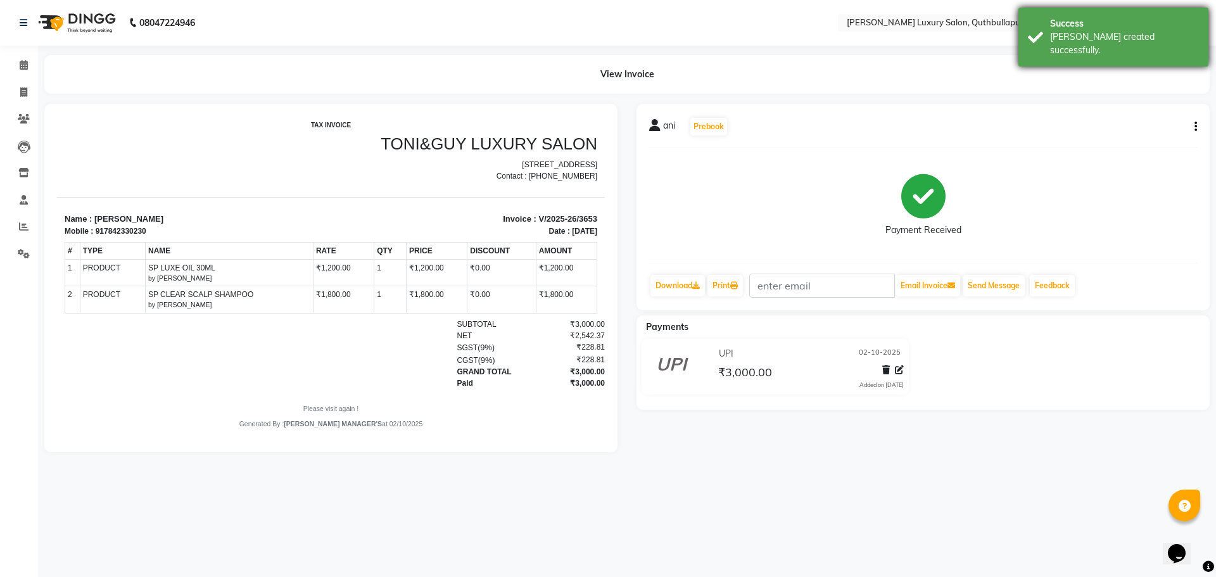
click at [1058, 41] on div "Bill created successfully." at bounding box center [1124, 43] width 149 height 27
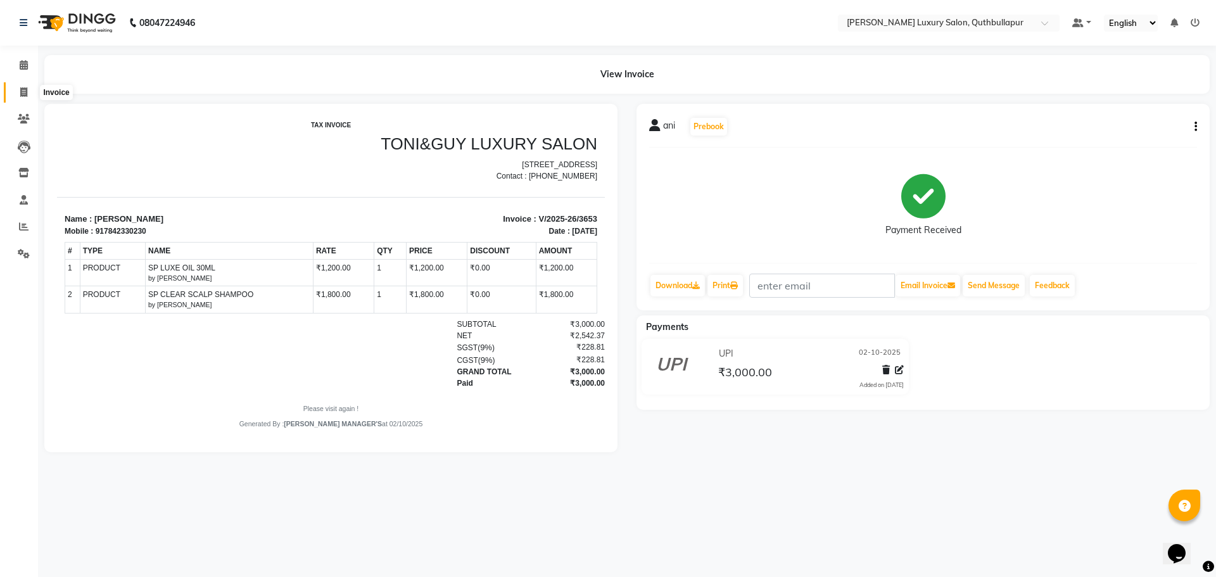
click at [20, 91] on icon at bounding box center [23, 92] width 7 height 10
select select "5816"
select select "service"
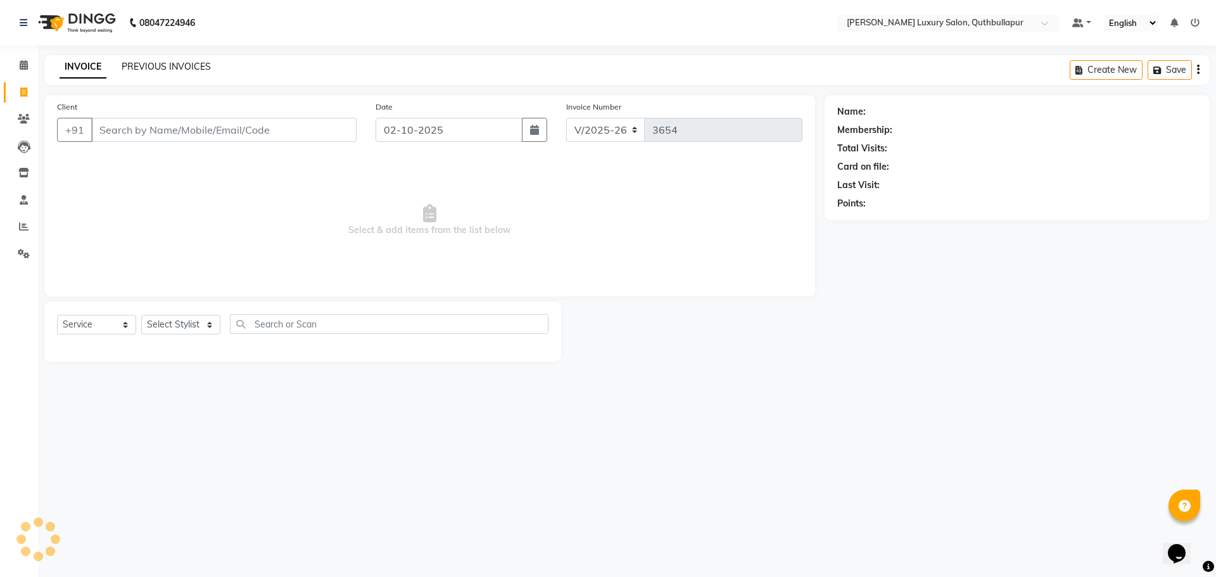
click at [125, 66] on link "PREVIOUS INVOICES" at bounding box center [166, 66] width 89 height 11
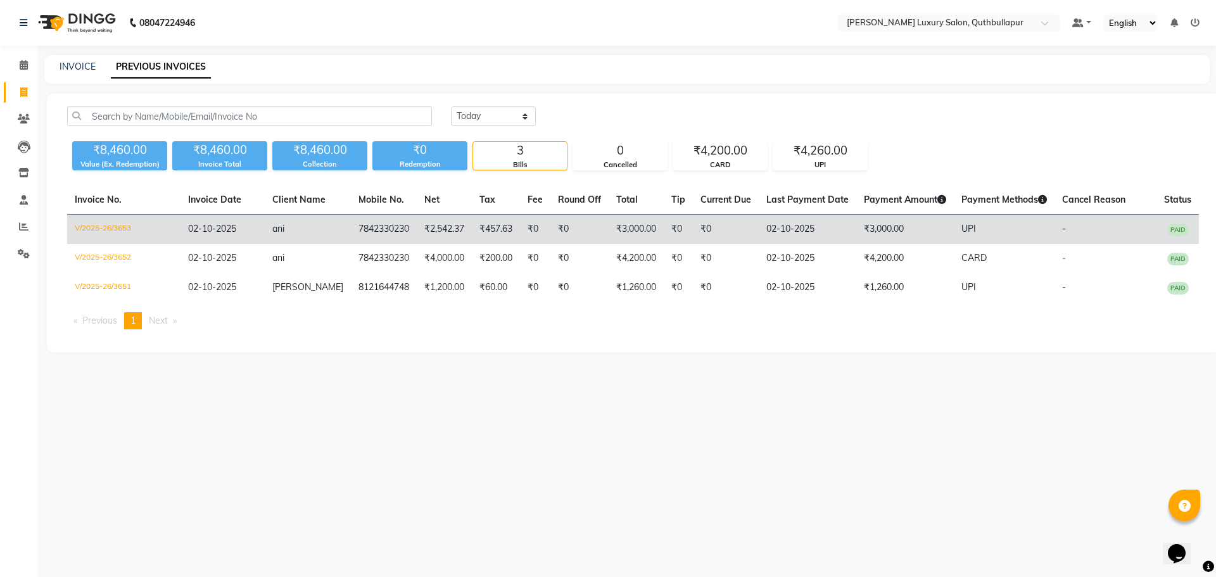
click at [351, 222] on td "7842330230" at bounding box center [384, 230] width 66 height 30
click at [676, 224] on td "₹0" at bounding box center [678, 230] width 29 height 30
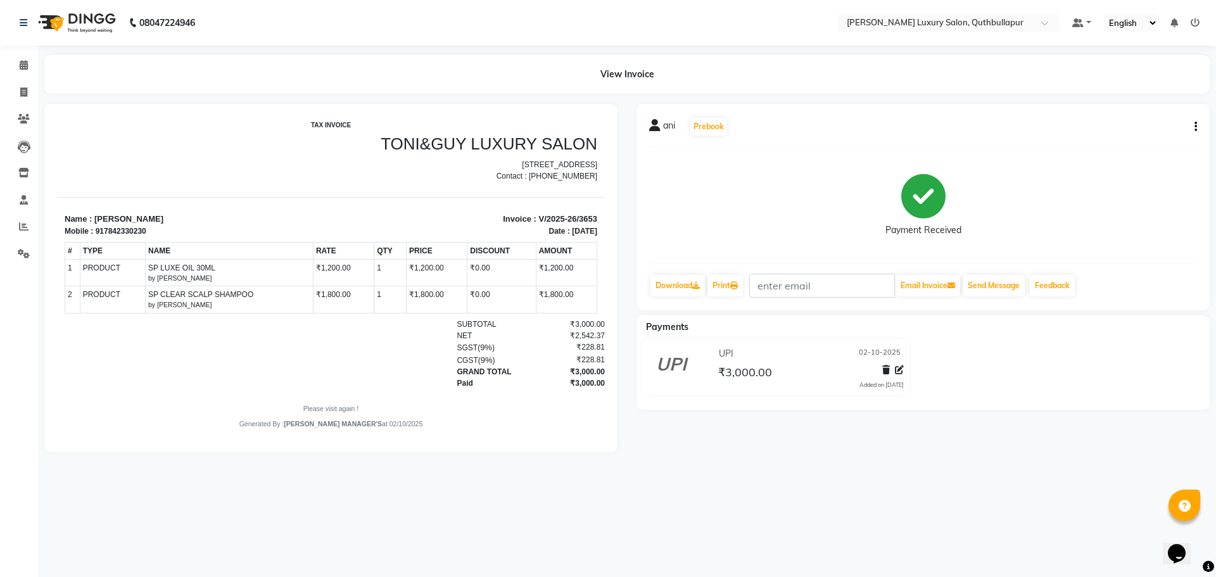
click at [1195, 127] on icon "button" at bounding box center [1196, 127] width 3 height 1
click at [1167, 137] on div "Edit Invoice" at bounding box center [1144, 135] width 63 height 16
select select "service"
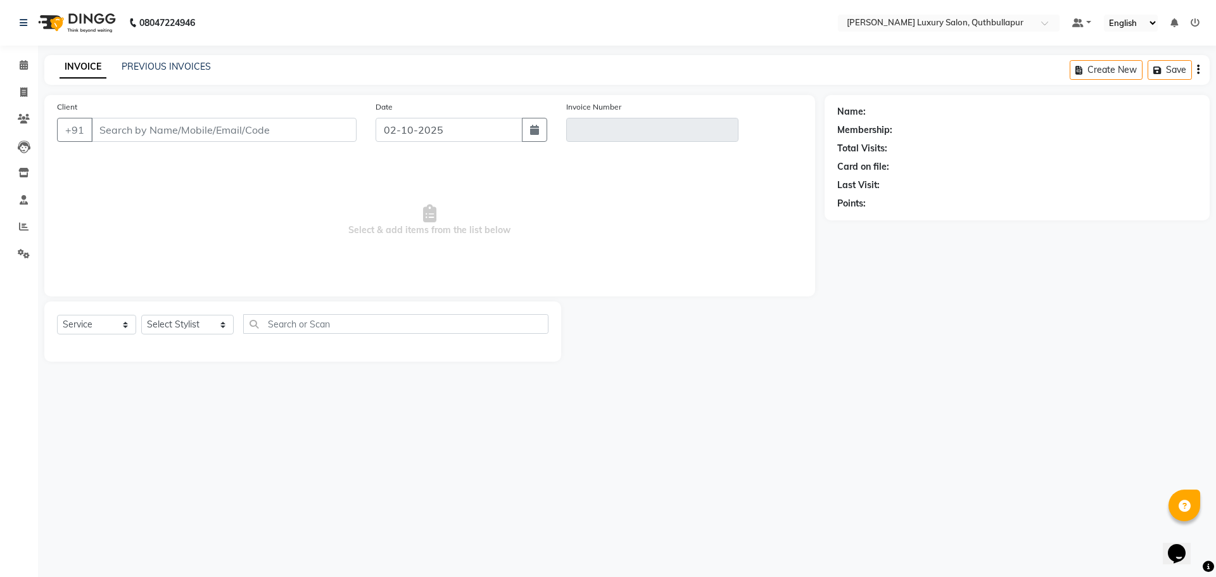
type input "7842330230"
type input "V/2025-26/3653"
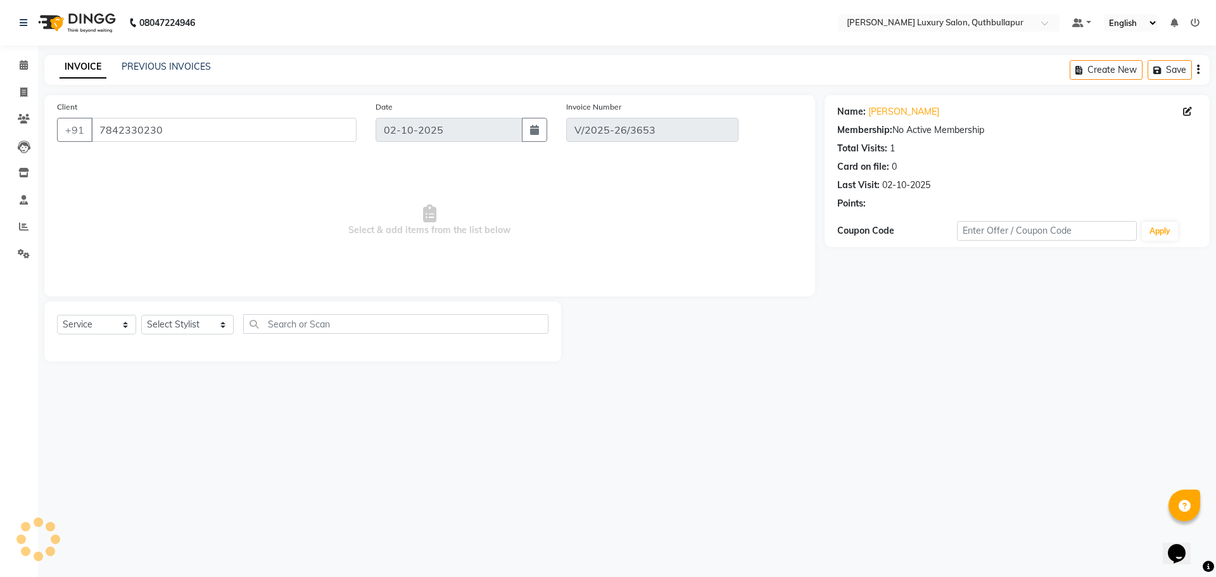
select select "select"
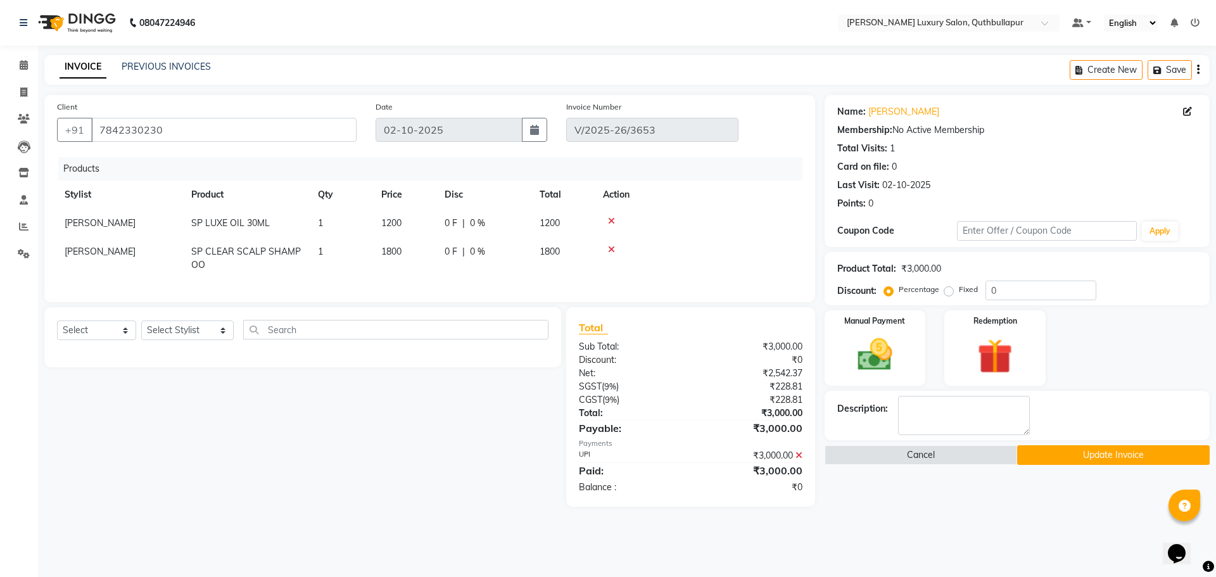
click at [84, 251] on span "DHANRAJ" at bounding box center [100, 251] width 71 height 11
select select "75082"
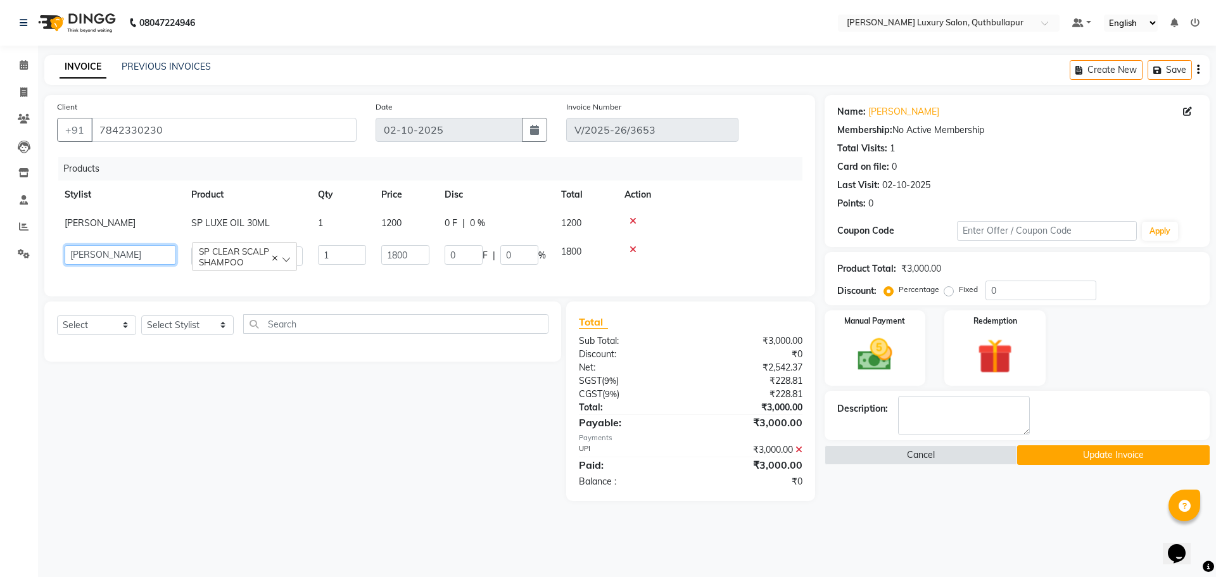
click at [86, 253] on select "AADIL SHAKE AHON ALI ARAVIND ARHAN ARHAN ARIF ARIF KPHB ARMAAN ashu AYAN CHANCH…" at bounding box center [120, 255] width 111 height 20
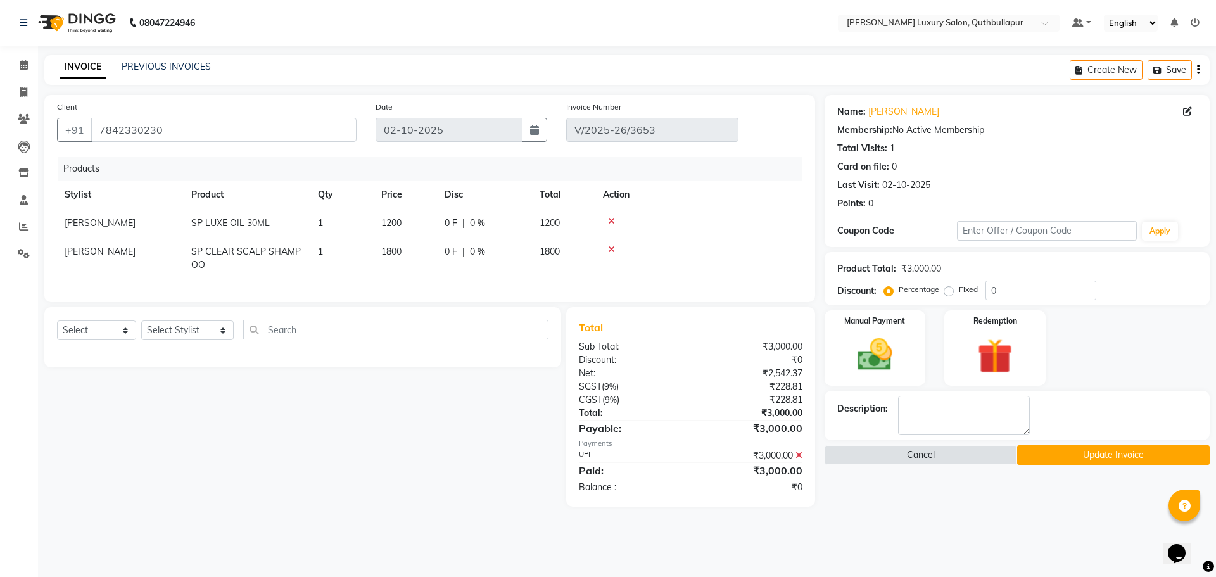
click at [1076, 445] on button "Update Invoice" at bounding box center [1113, 455] width 193 height 20
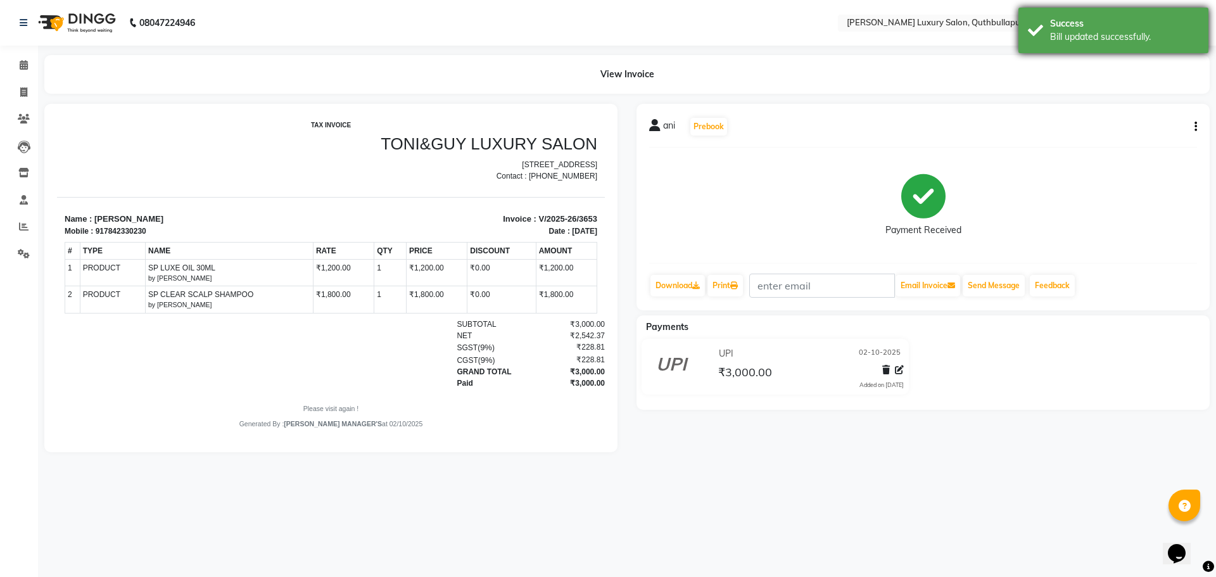
click at [1063, 21] on div "Success" at bounding box center [1124, 23] width 149 height 13
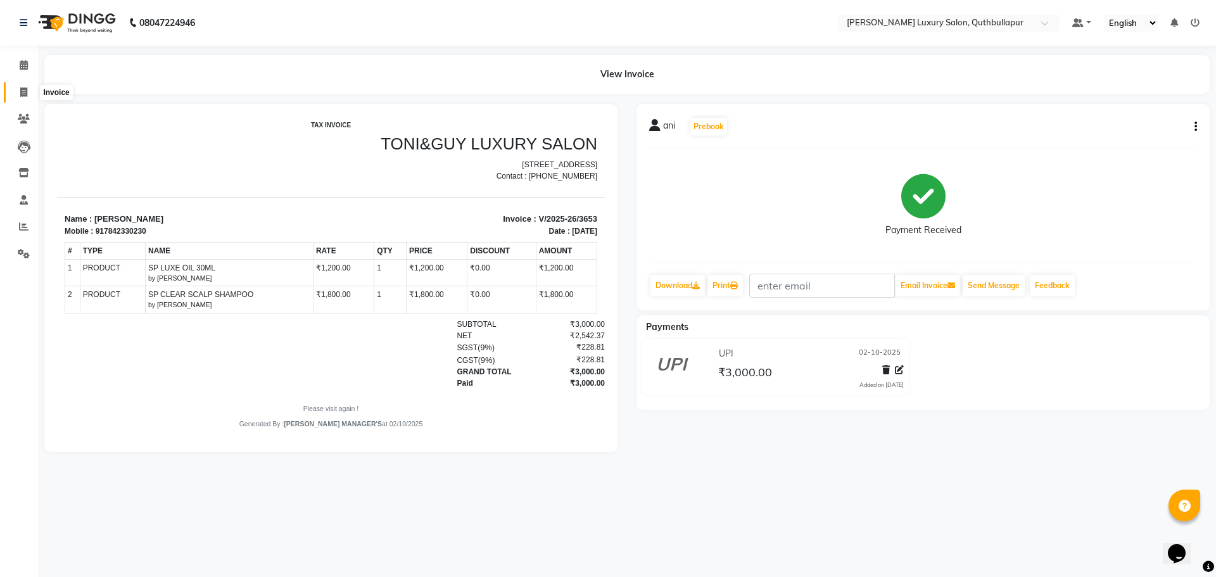
click at [25, 98] on span at bounding box center [24, 93] width 22 height 15
select select "5816"
select select "service"
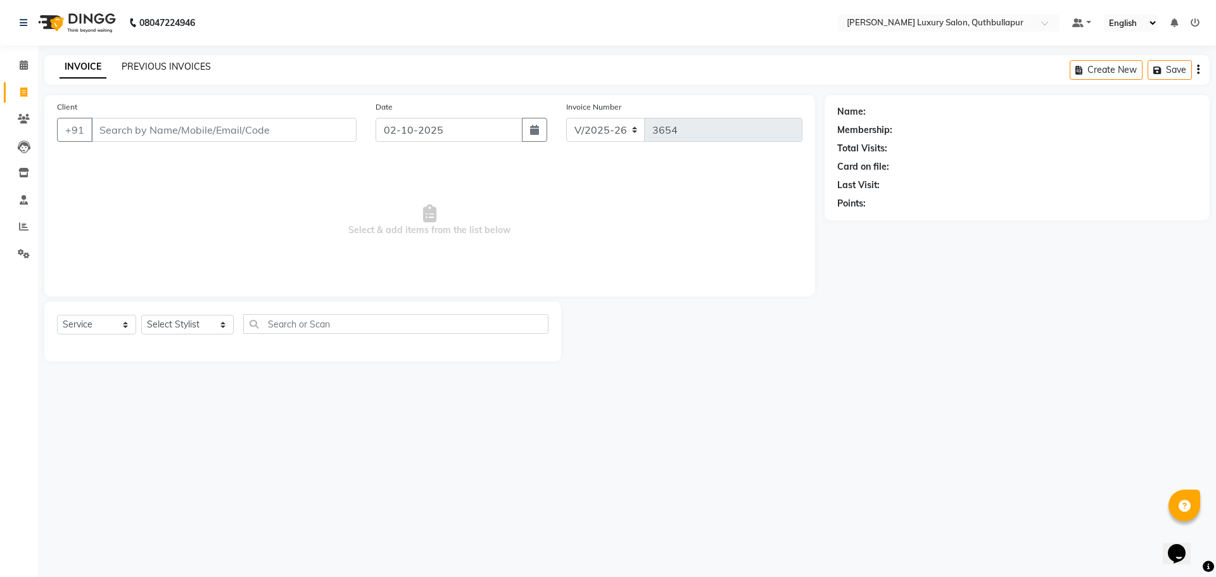
click at [156, 72] on link "PREVIOUS INVOICES" at bounding box center [166, 66] width 89 height 11
